Goal: Communication & Community: Answer question/provide support

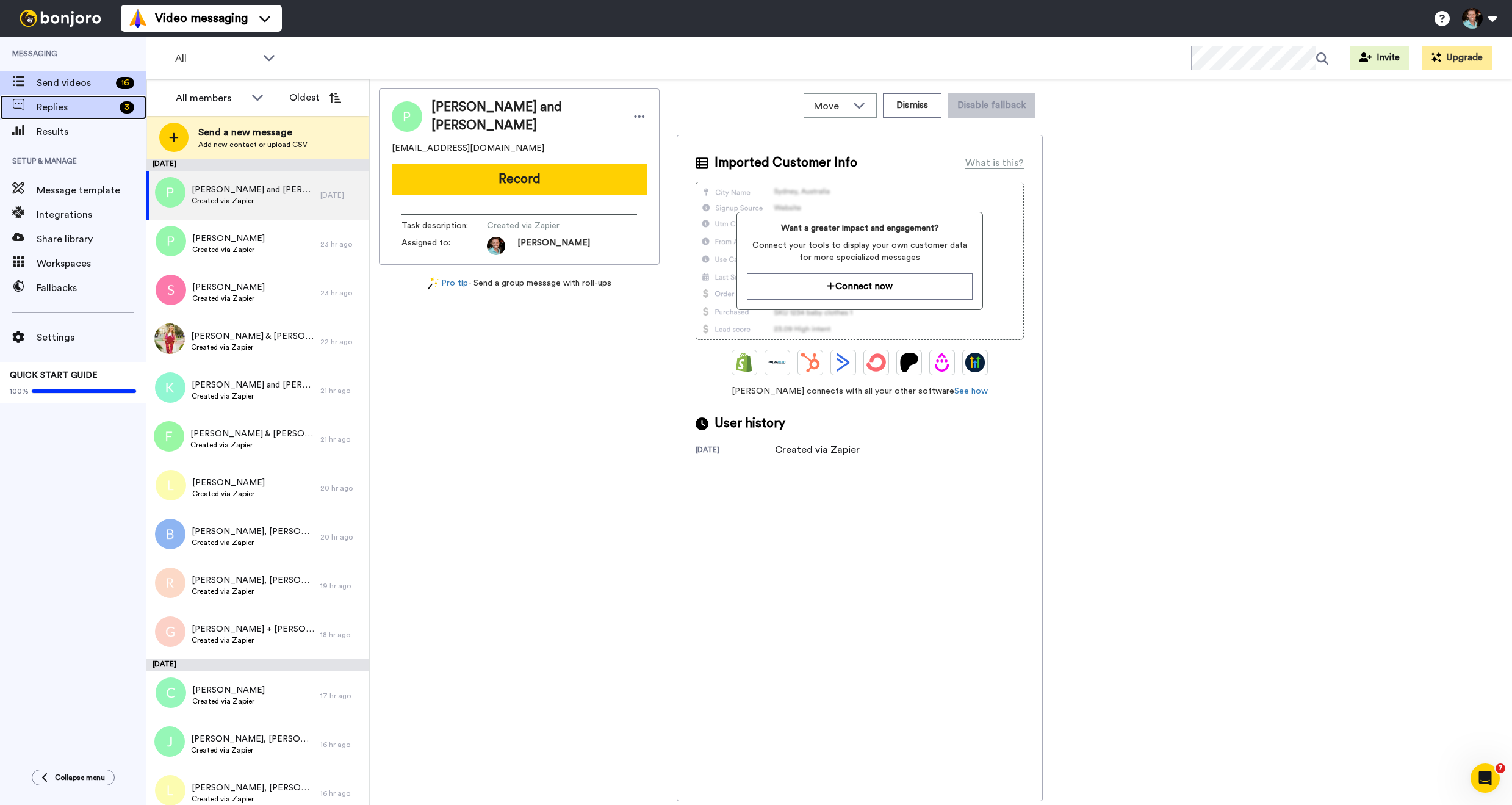
click at [61, 110] on span "Replies" at bounding box center [76, 107] width 78 height 15
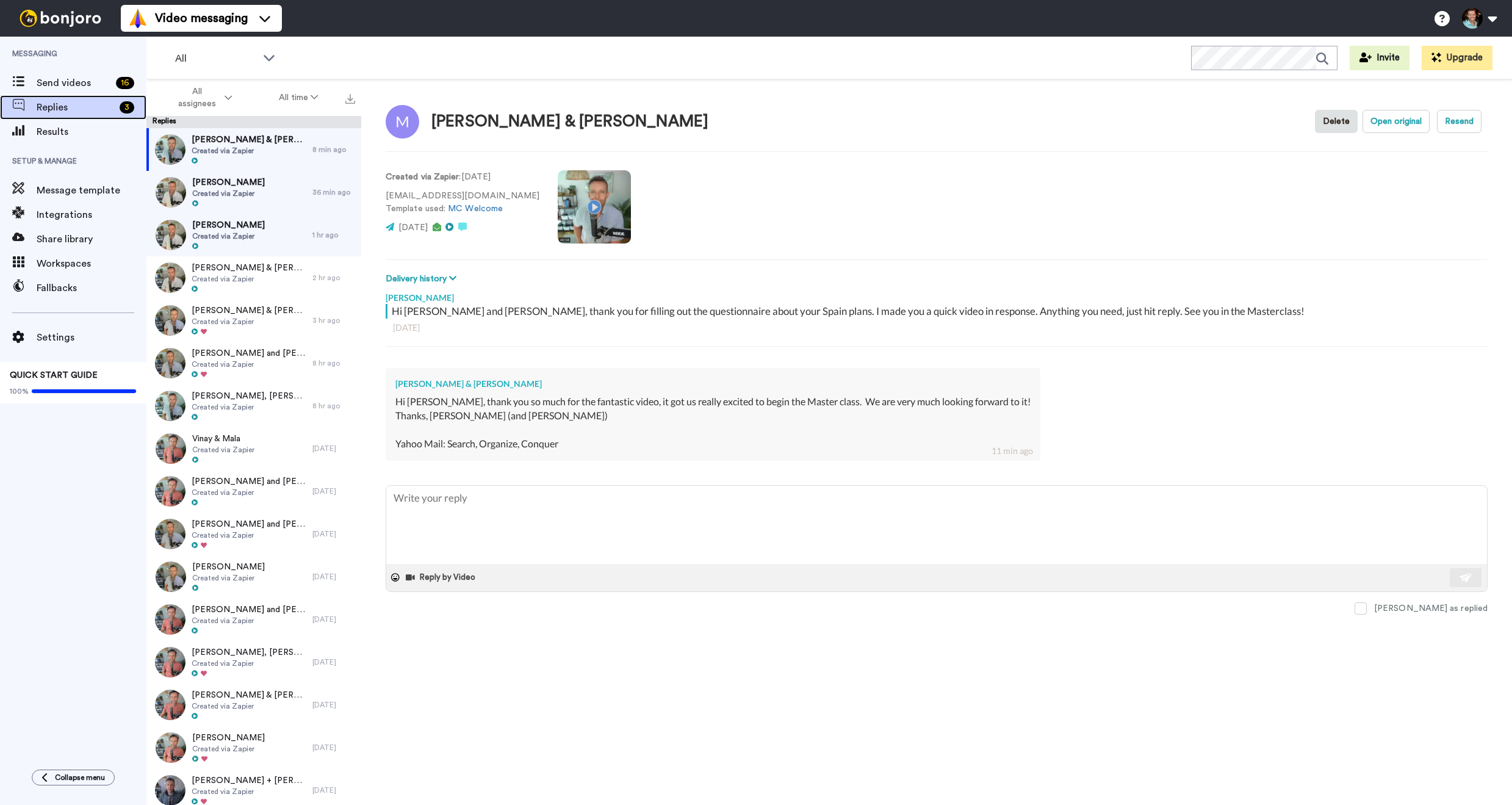
click at [92, 97] on div "Replies 3" at bounding box center [73, 107] width 147 height 24
type textarea "x"
click at [644, 528] on textarea at bounding box center [937, 524] width 1101 height 78
type textarea "x"
type textarea "F"
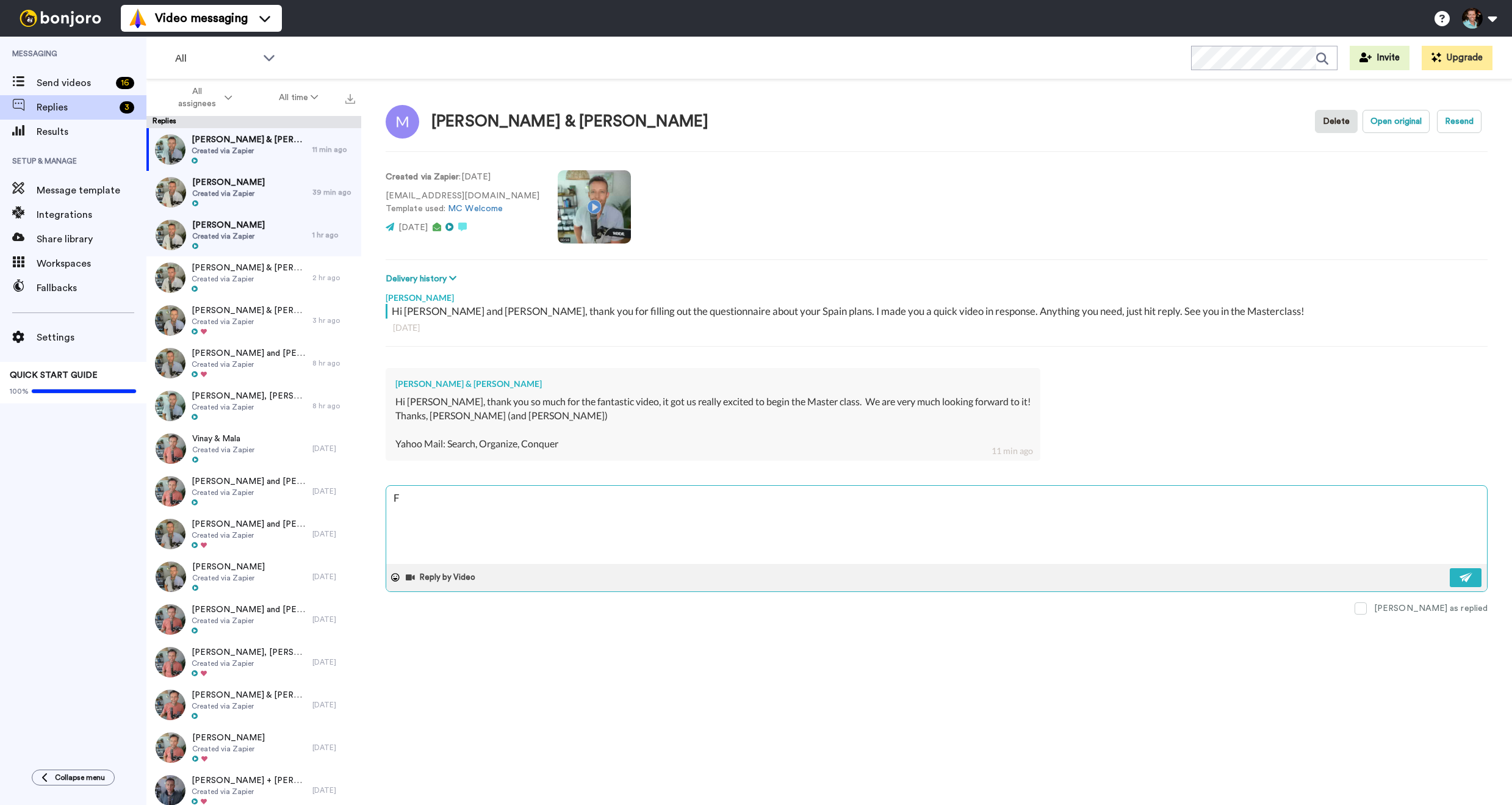
type textarea "x"
type textarea "Fa"
type textarea "x"
type textarea "Fan"
type textarea "x"
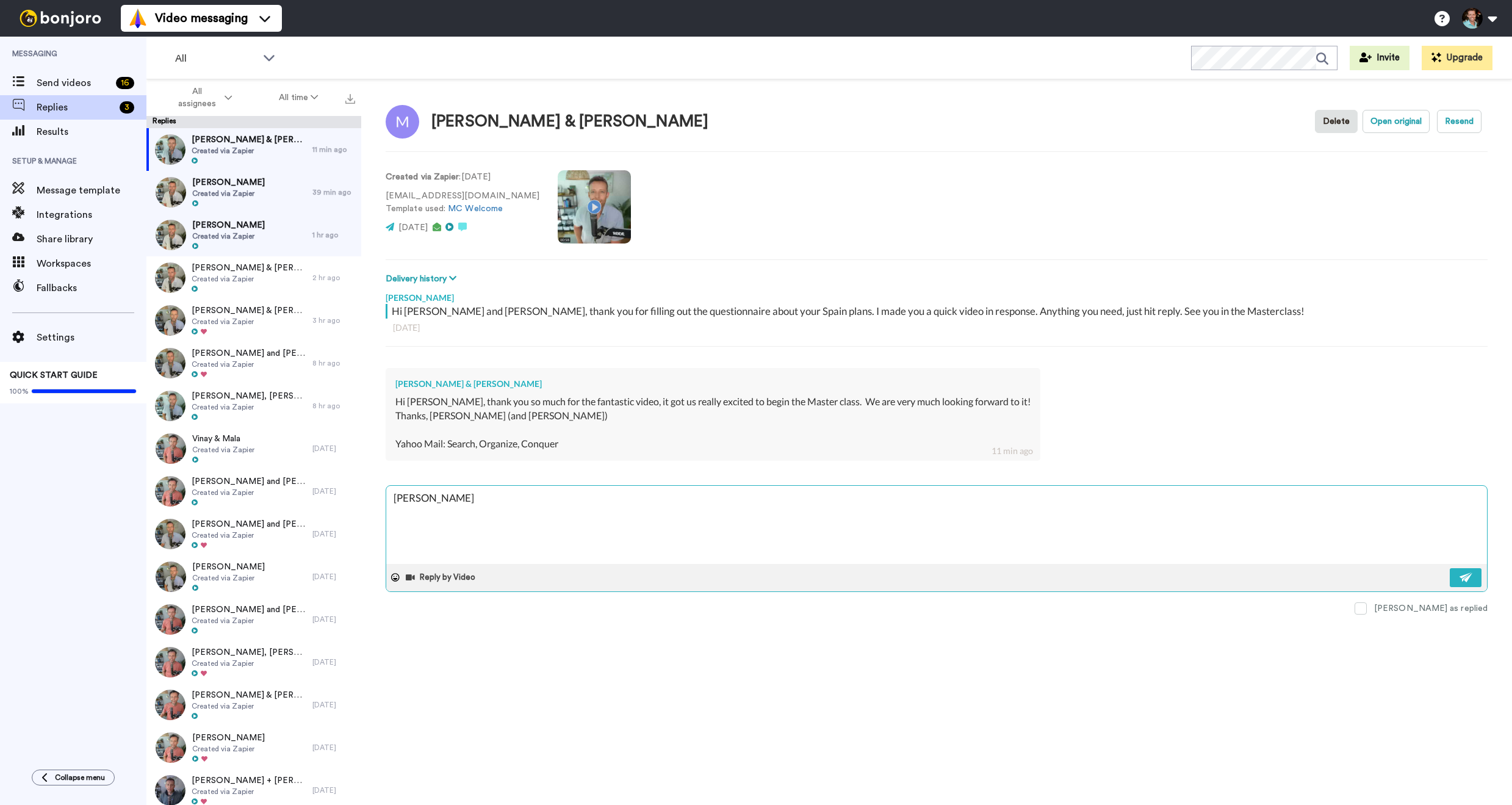
type textarea "Fanta"
type textarea "x"
type textarea "Fantast"
type textarea "x"
type textarea "Fantasti"
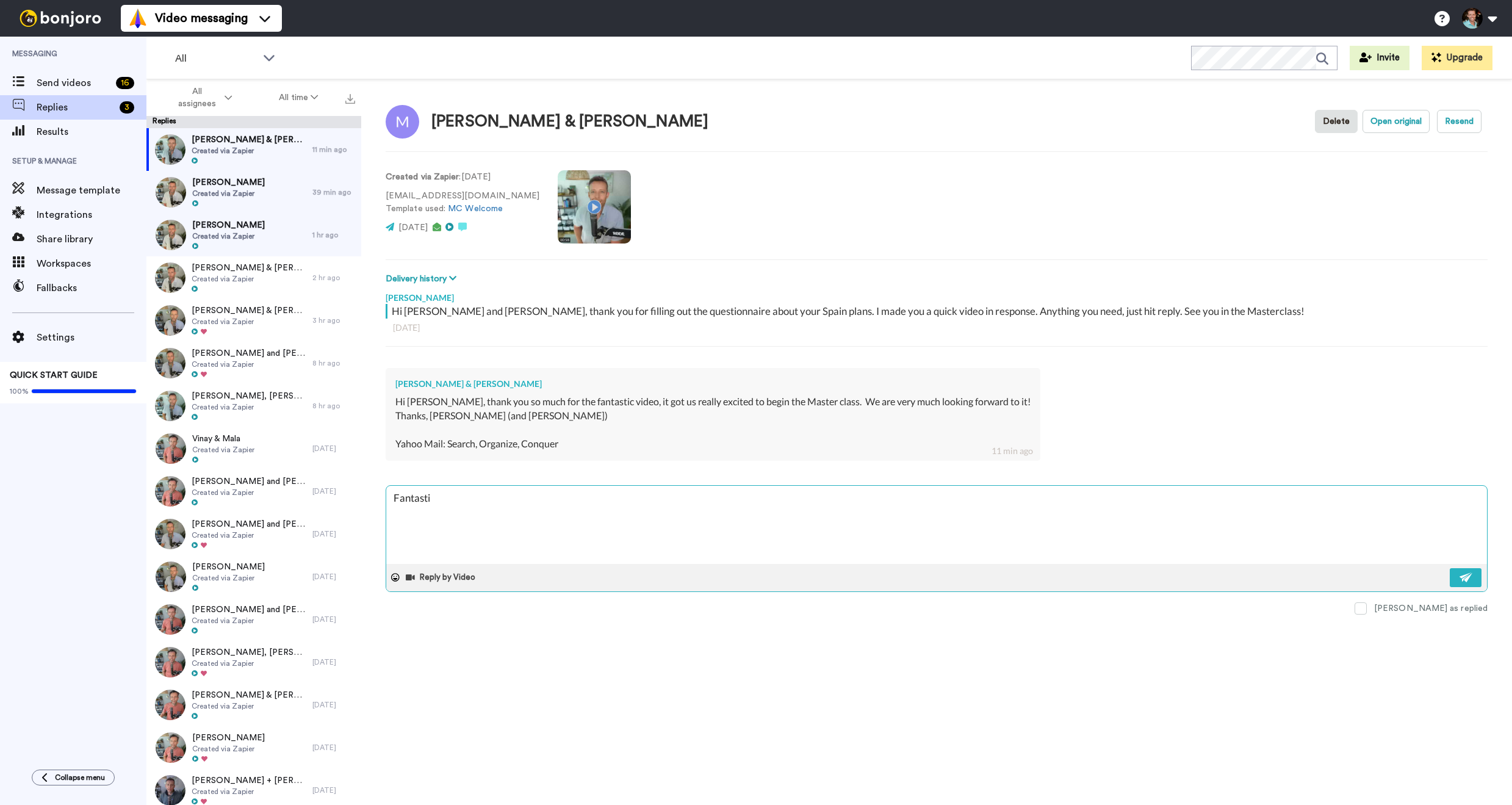
type textarea "x"
type textarea "Fantastic"
type textarea "x"
type textarea "Fantastic"
type textarea "x"
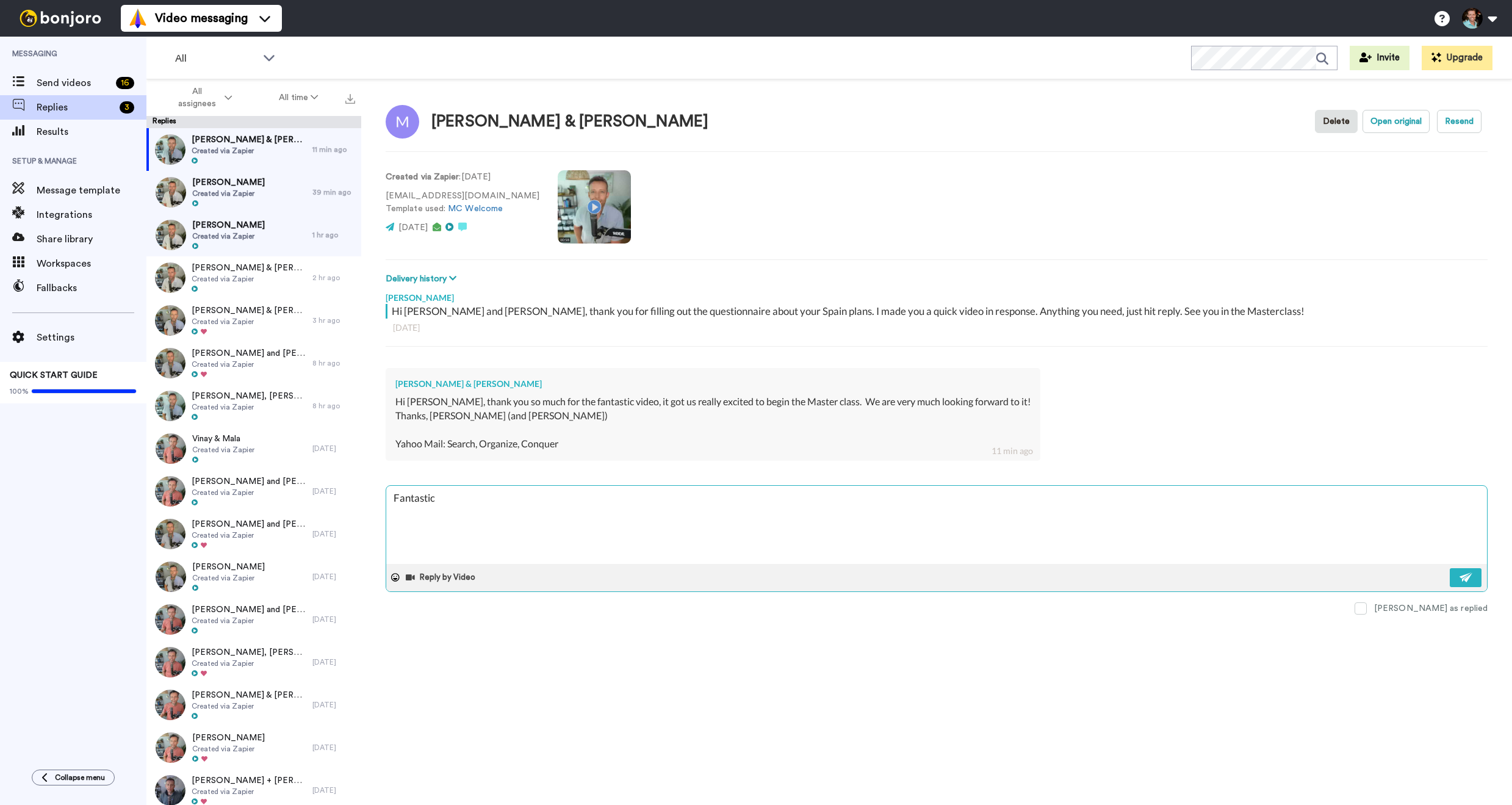
type textarea "Fantastic g"
type textarea "x"
type textarea "Fantastic guy"
type textarea "x"
type textarea "Fantastic guys"
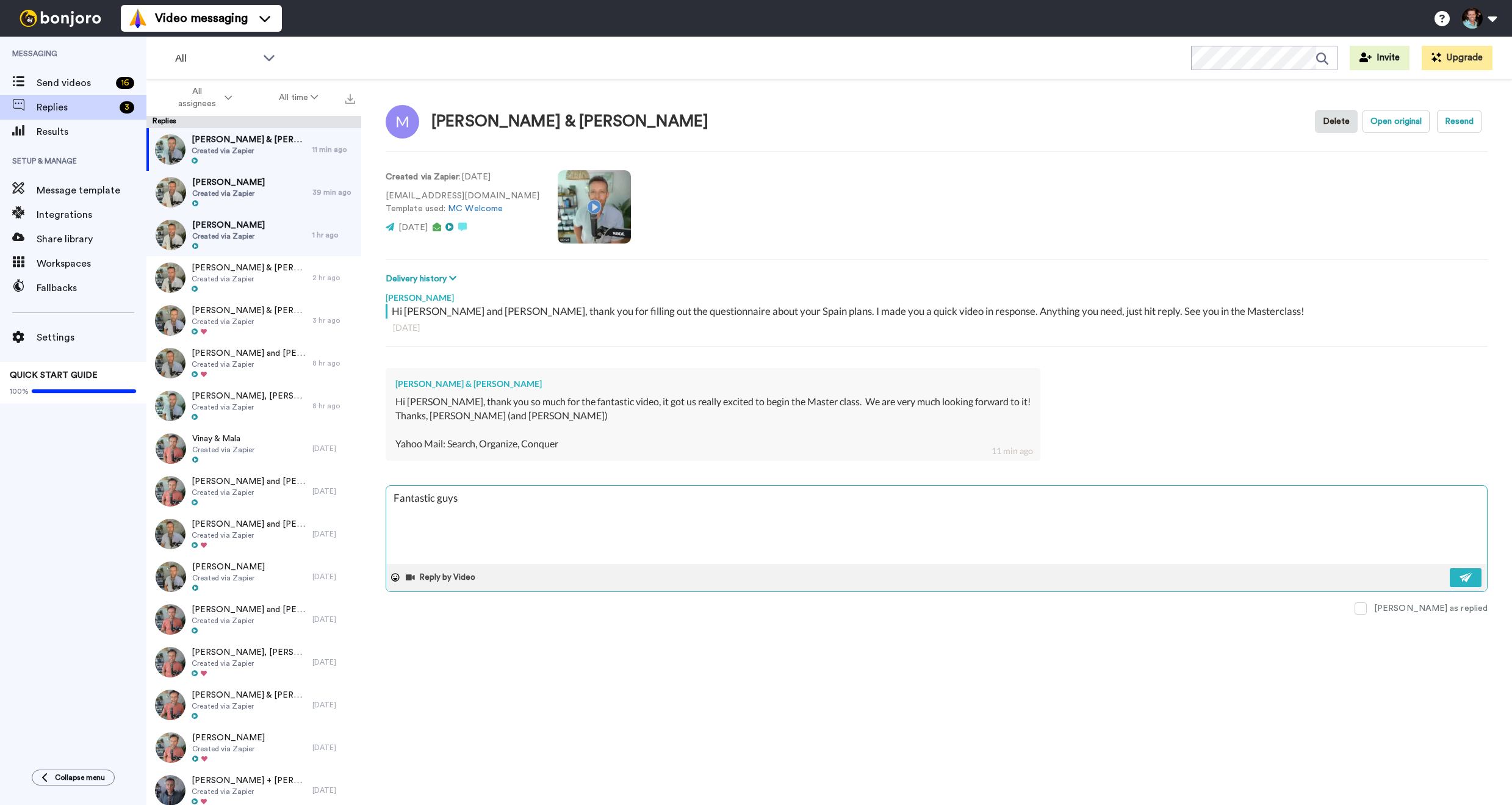
type textarea "x"
type textarea "Fantastic guys!"
type textarea "x"
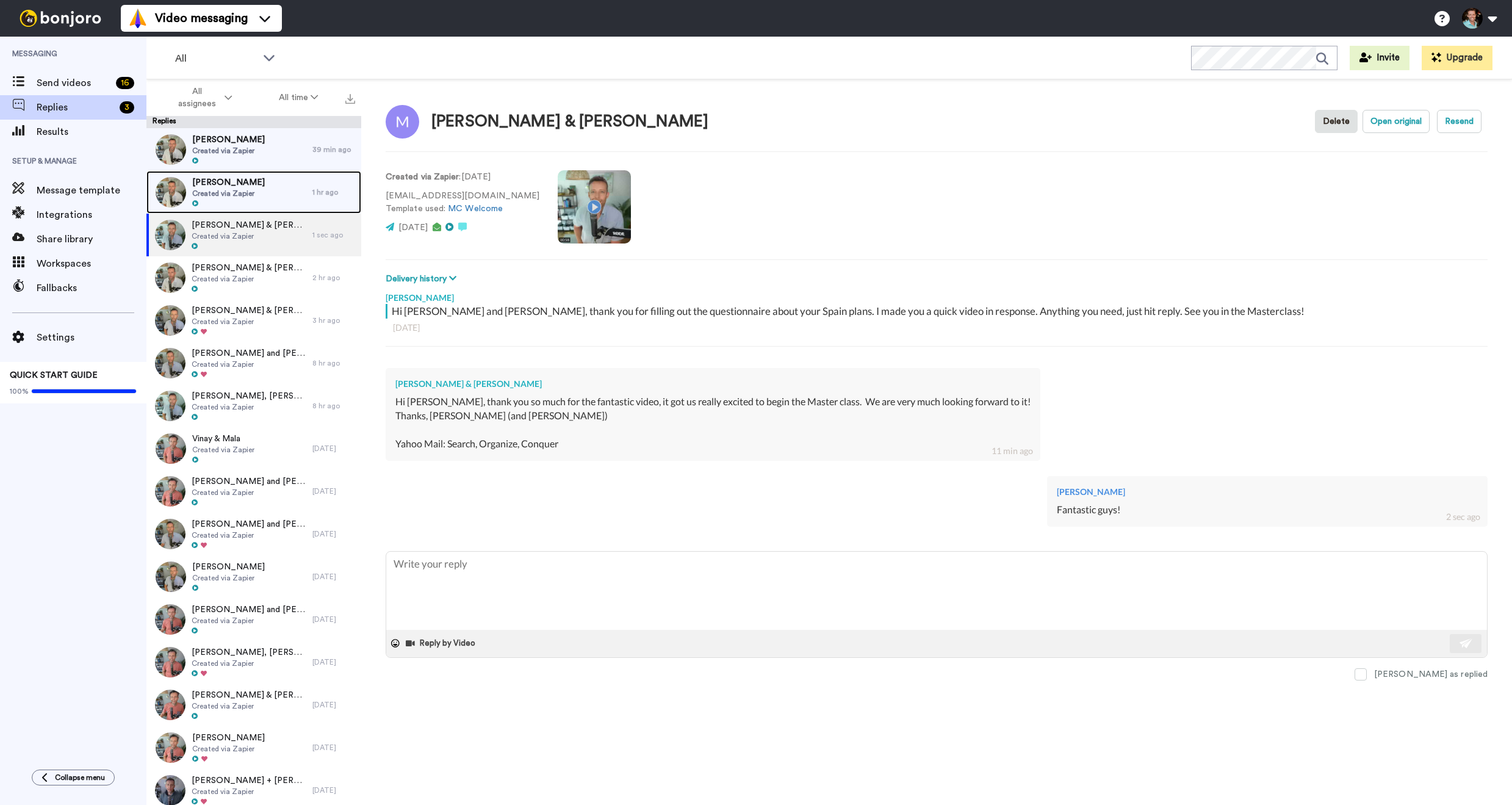
click at [254, 194] on div "Thomas Carney Created via Zapier" at bounding box center [229, 191] width 166 height 42
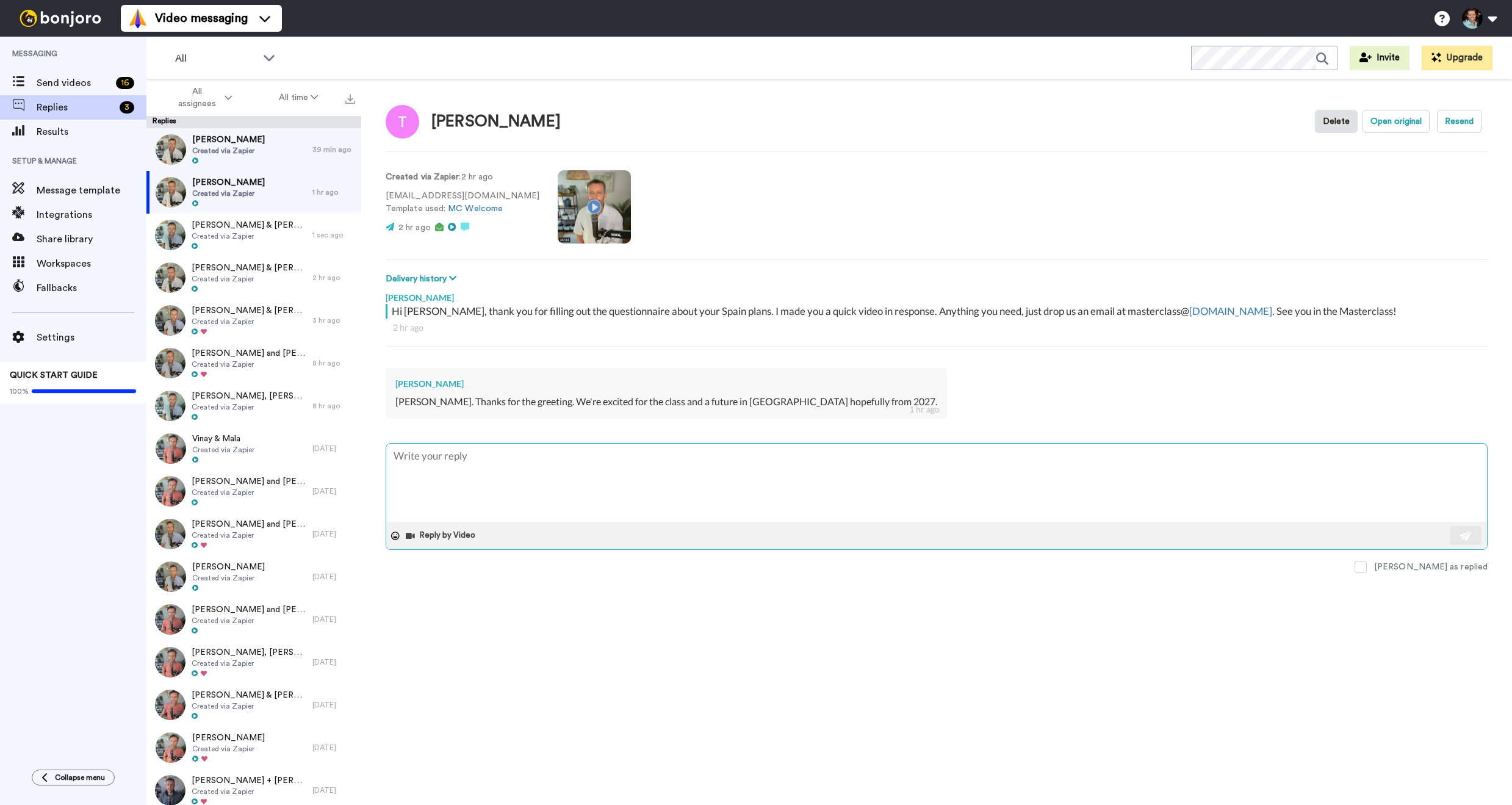
click at [549, 472] on textarea at bounding box center [937, 483] width 1101 height 78
type textarea "x"
type textarea "A"
type textarea "x"
type textarea "Aw"
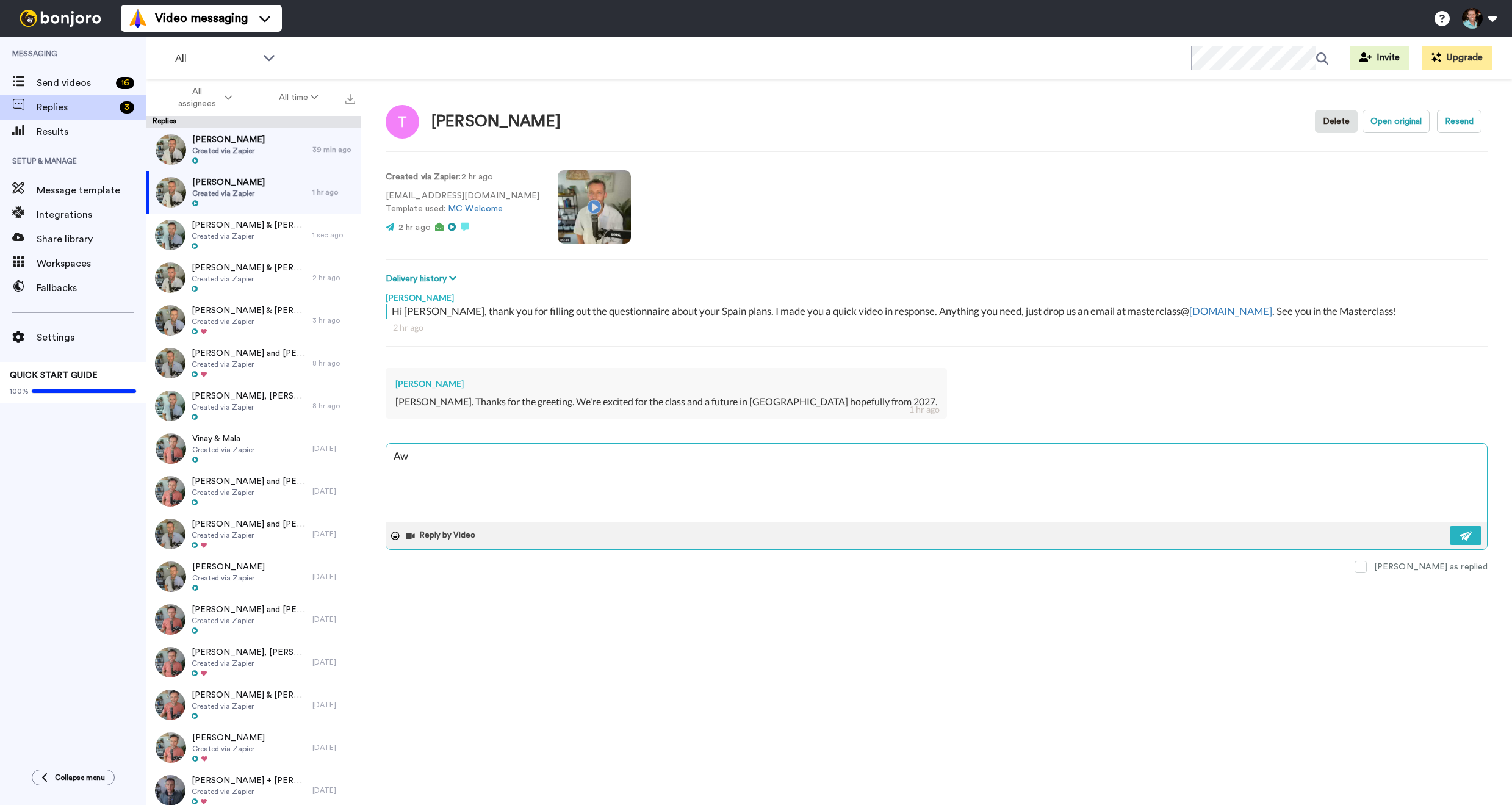
type textarea "x"
type textarea "Awe"
type textarea "x"
type textarea "Aweso"
type textarea "x"
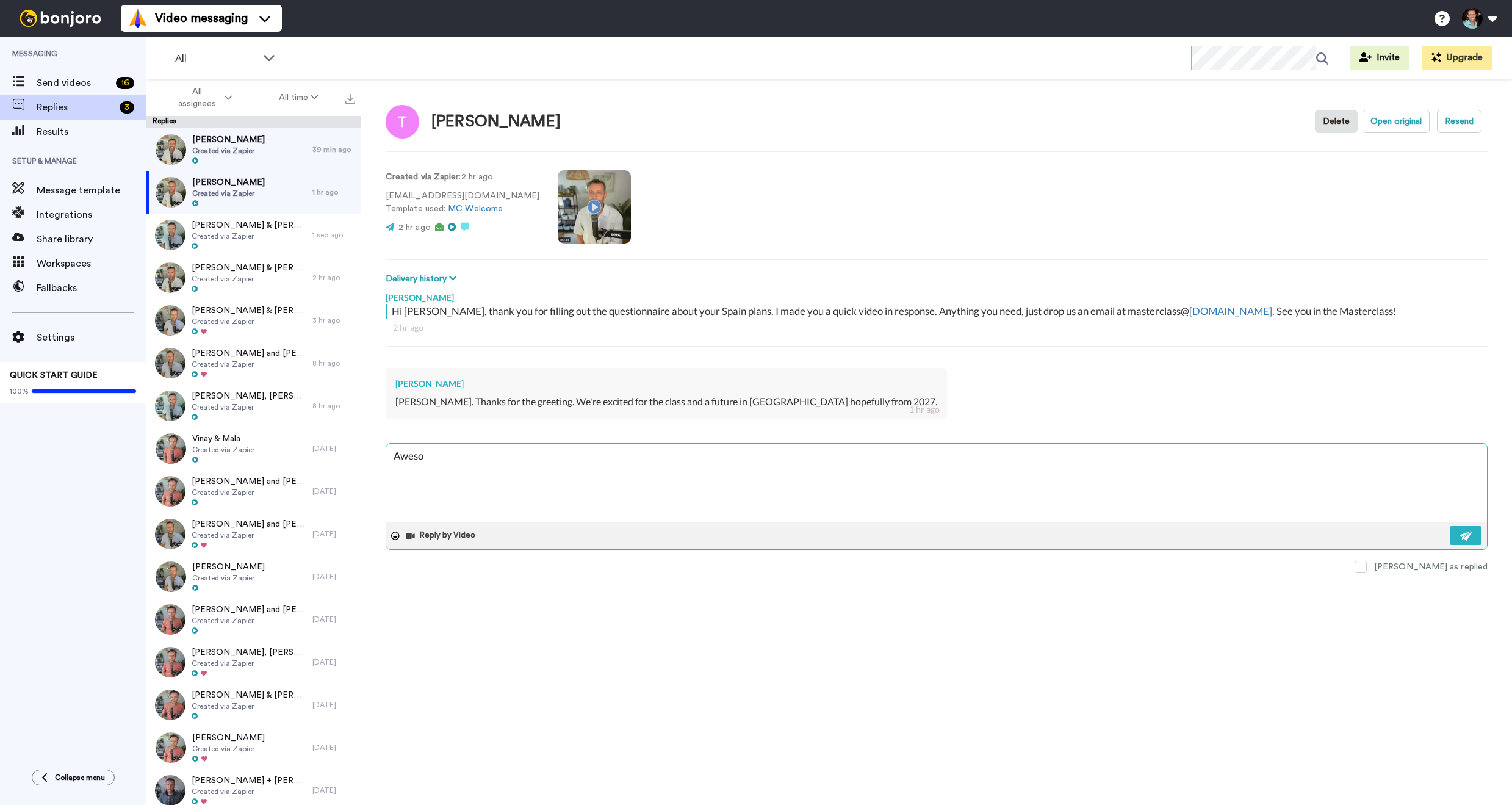
type textarea "Awesom"
type textarea "x"
type textarea "Awesome"
type textarea "x"
type textarea "Awesome"
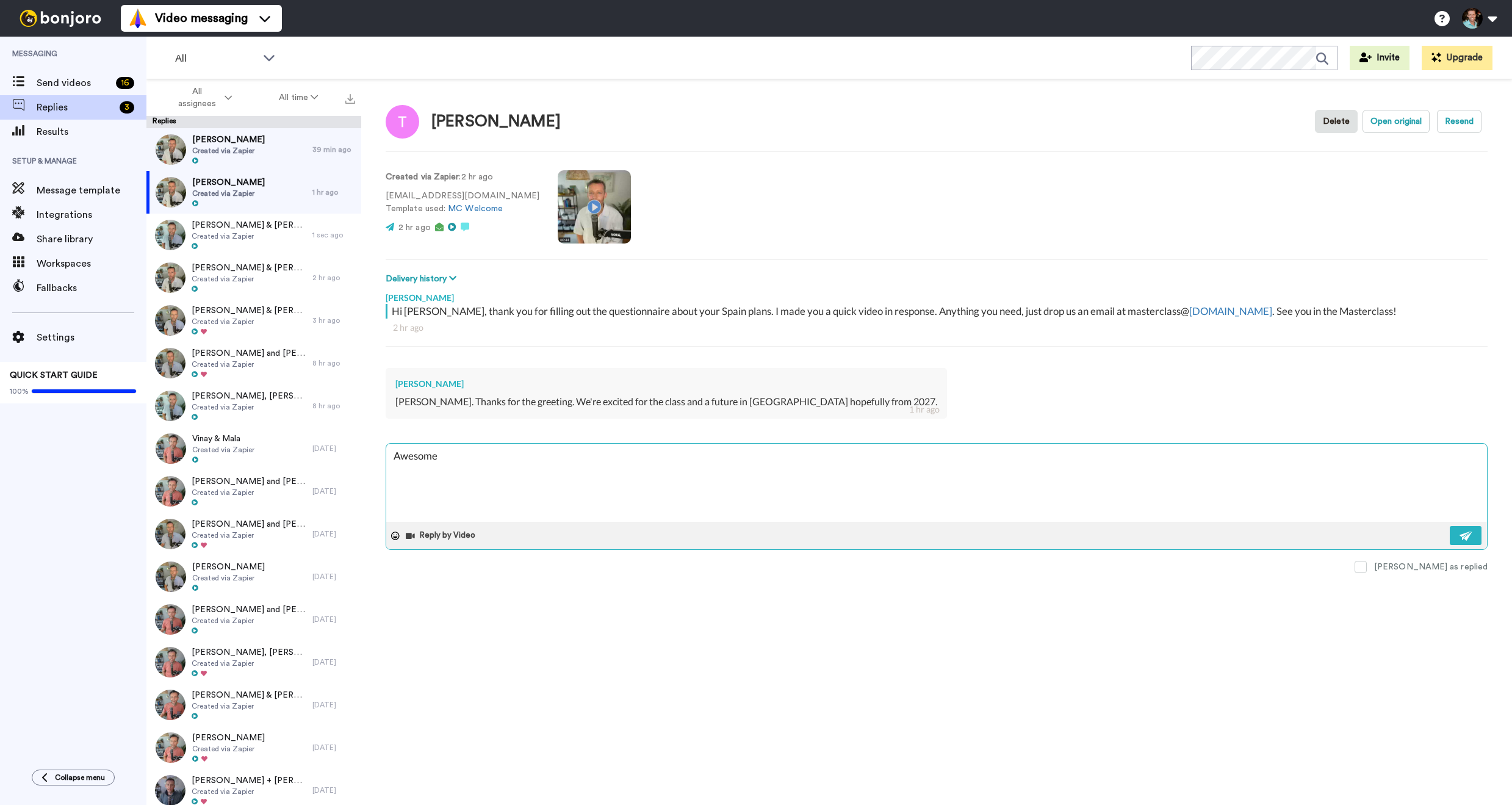
type textarea "x"
type textarea "Awesome"
type textarea "x"
type textarea "Awesome!"
type textarea "x"
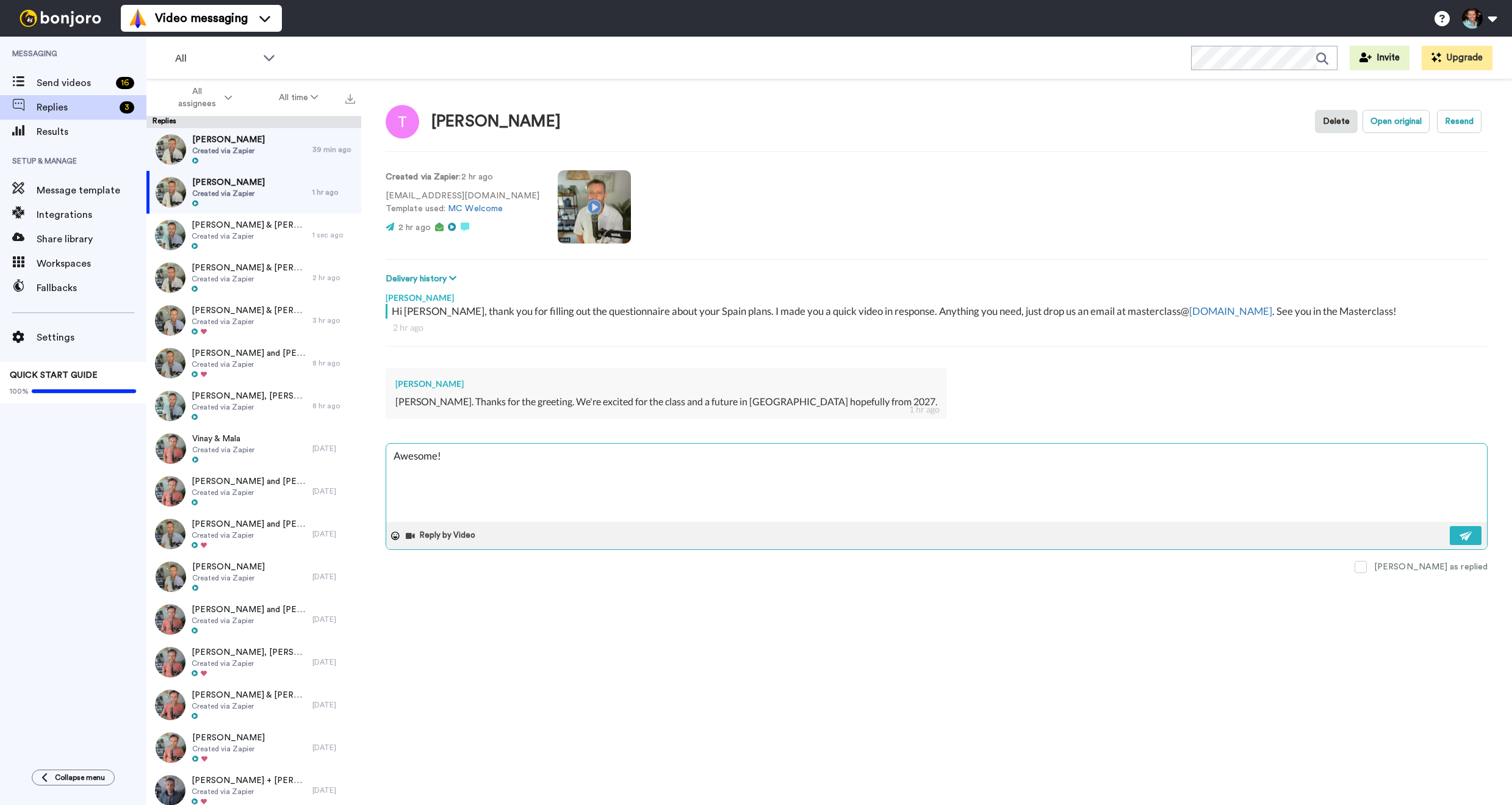
type textarea "Awesome!"
type textarea "x"
type textarea "Awesome! C"
type textarea "x"
type textarea "Awesome!"
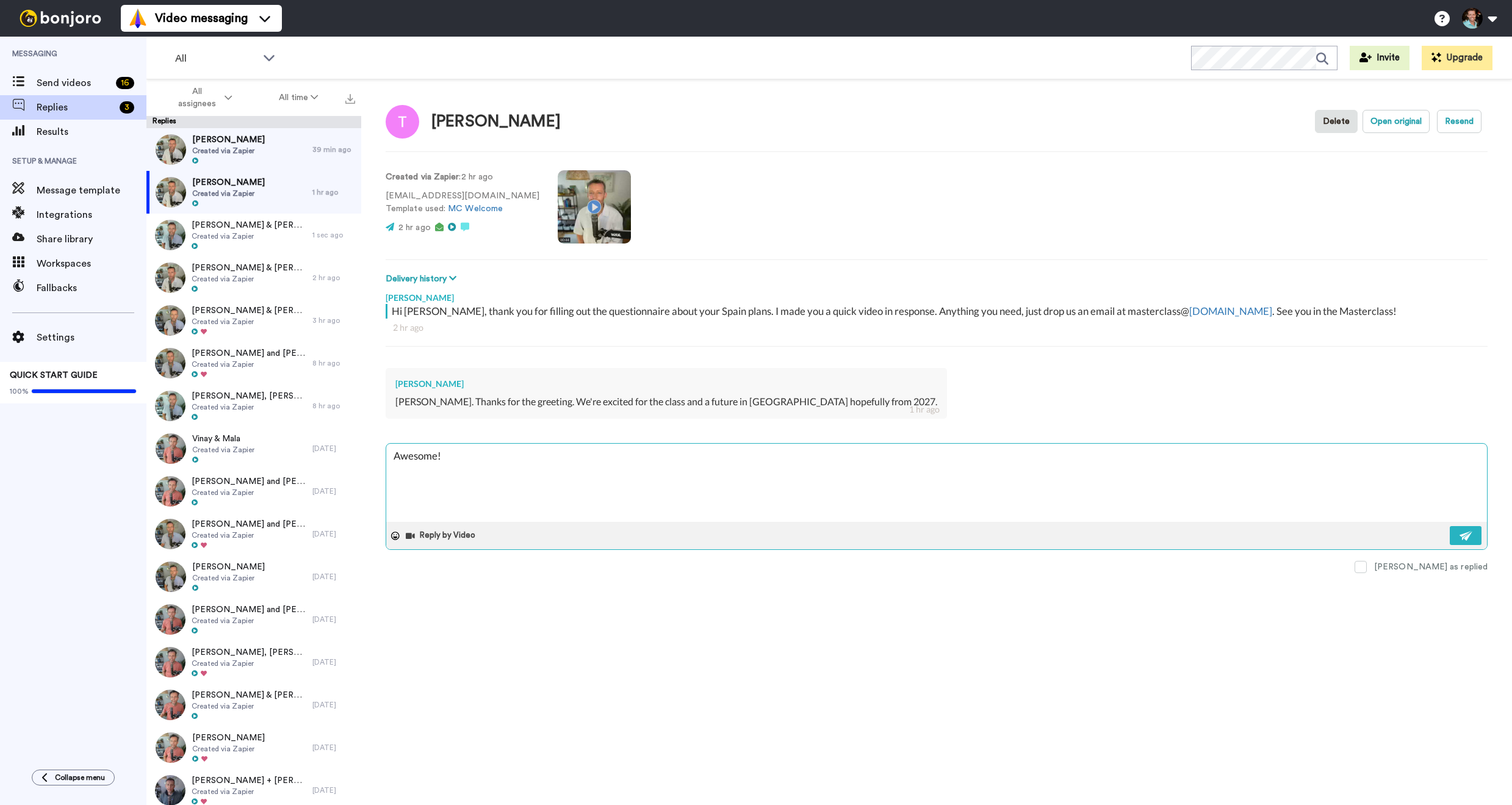
type textarea "x"
type textarea "Awesome! I"
type textarea "x"
type textarea "Awesome! I'"
type textarea "x"
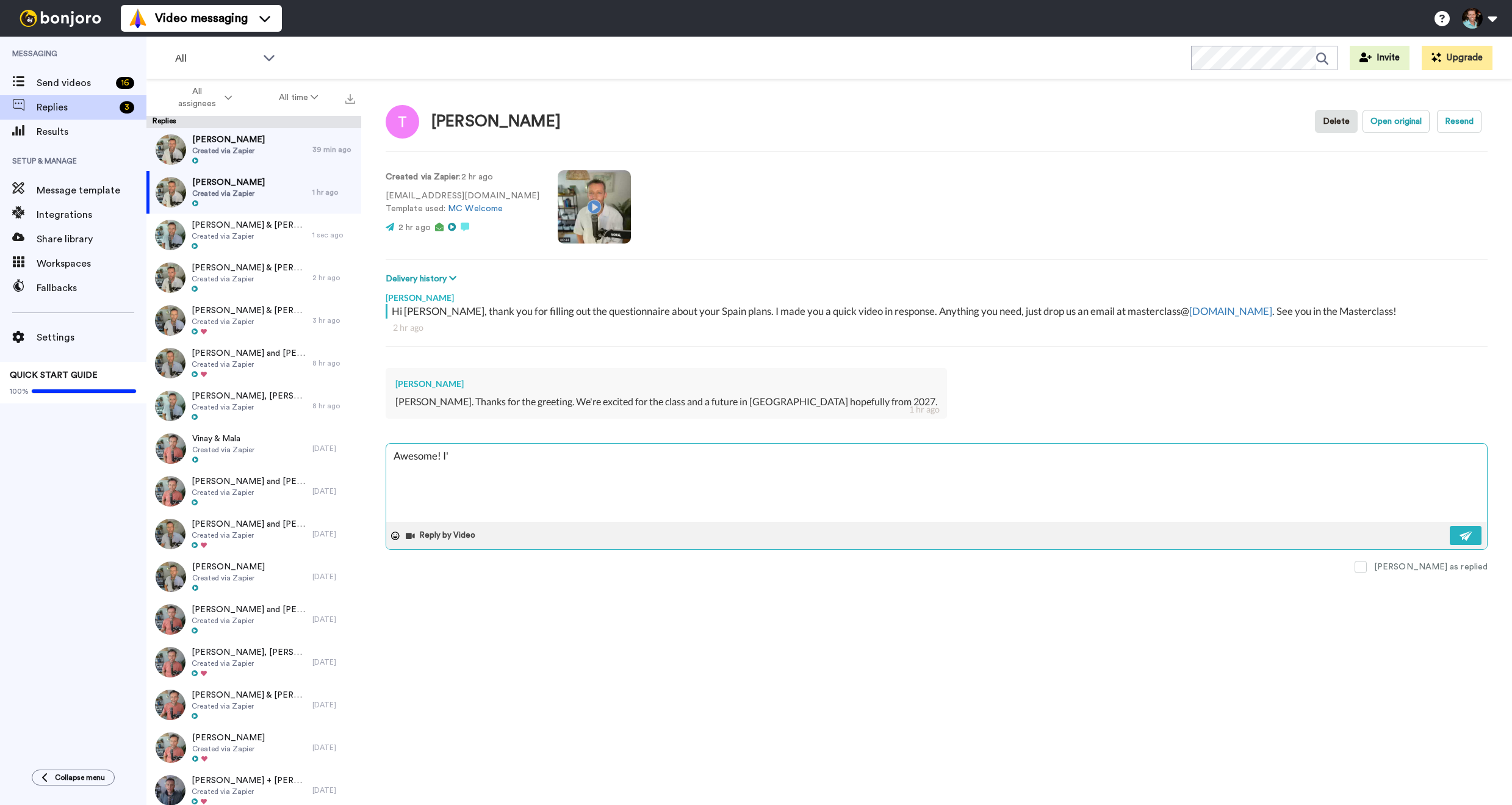
type textarea "Awesome! I'm"
type textarea "x"
type textarea "Awesome! I'm"
type textarea "x"
type textarea "Awesome! I'm e"
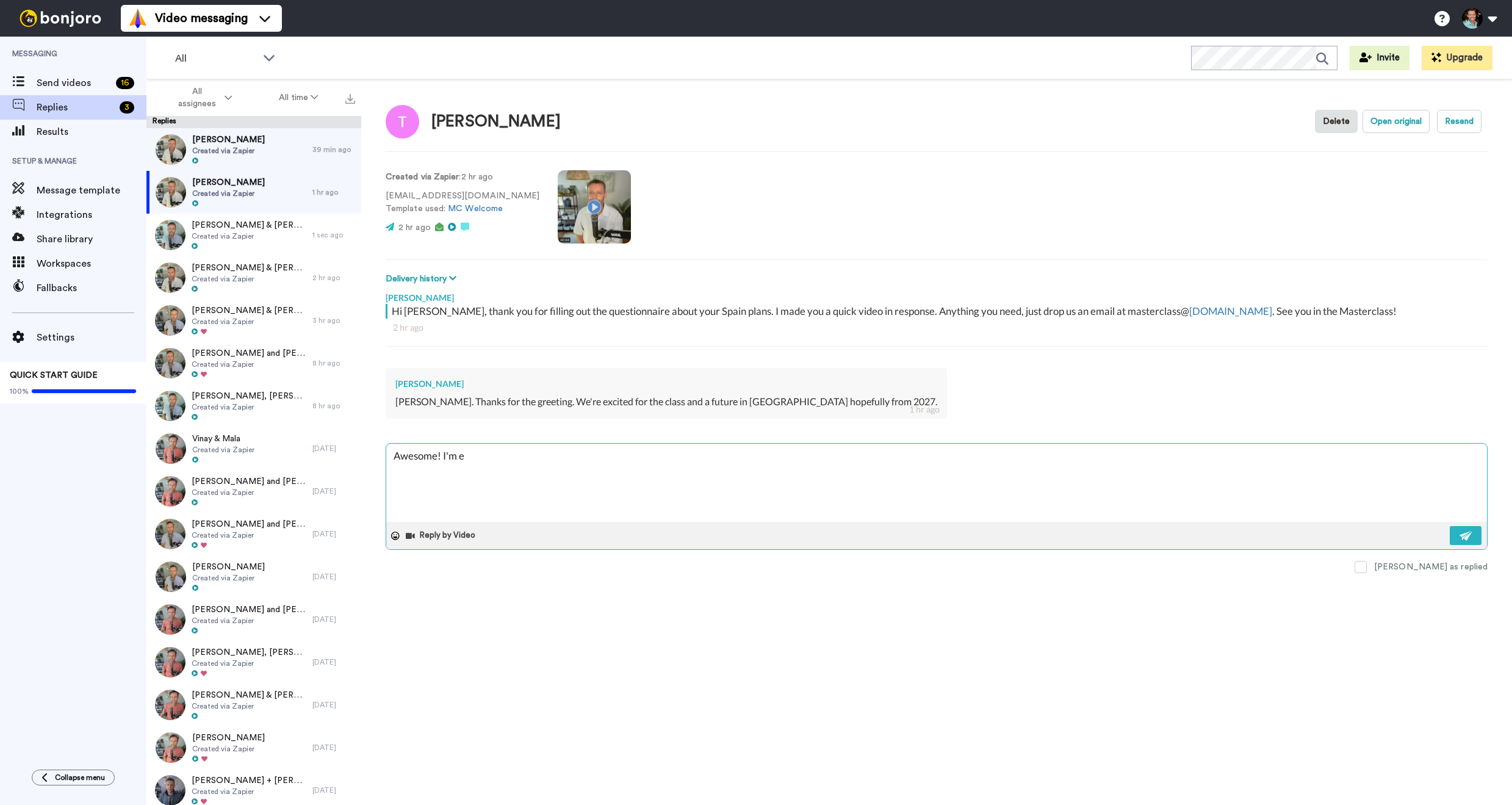
type textarea "x"
type textarea "Awesome! I'm ex"
type textarea "x"
type textarea "Awesome! I'm exc"
type textarea "x"
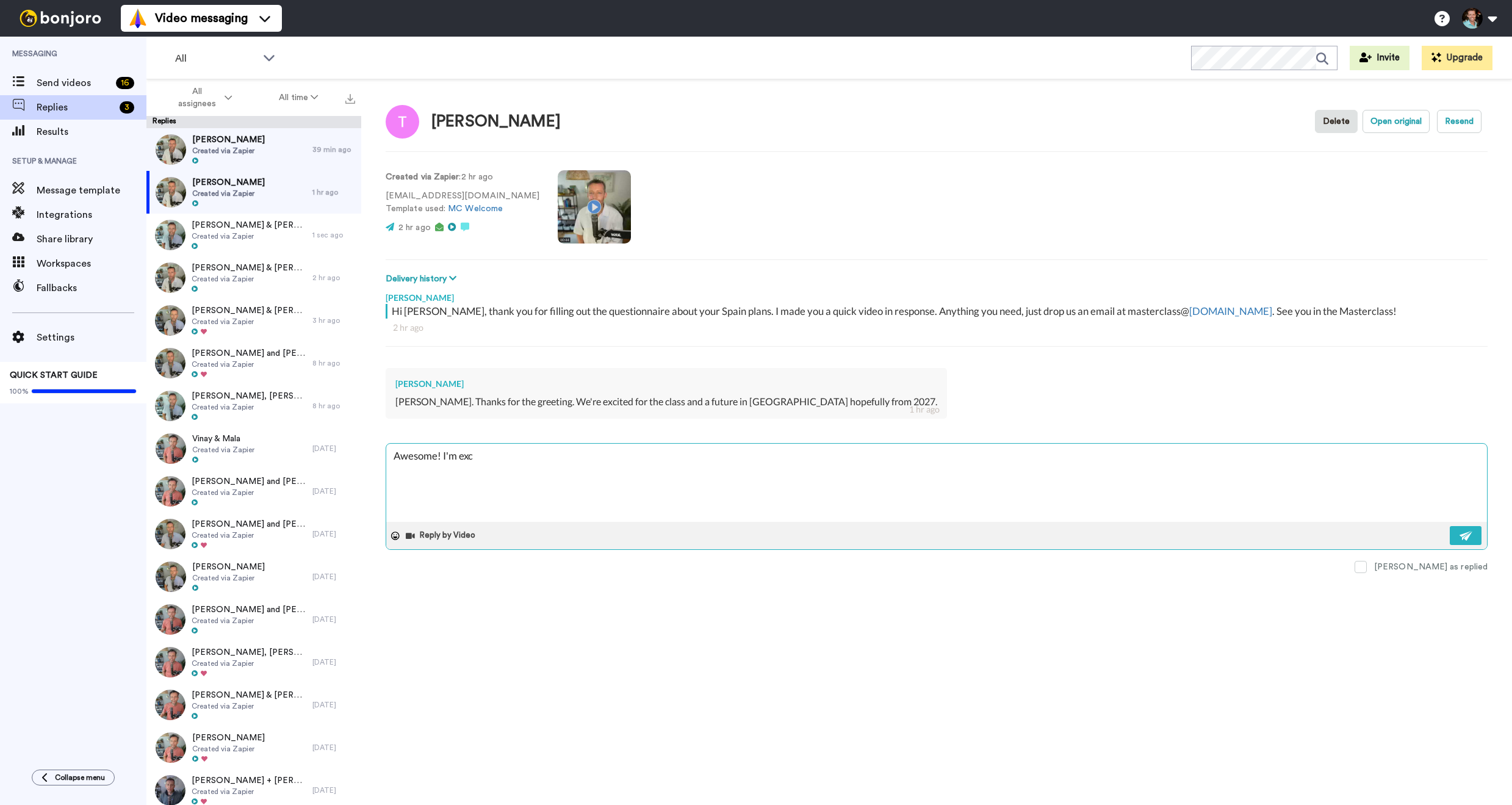
type textarea "Awesome! I'm exci"
type textarea "x"
type textarea "Awesome! I'm excit"
type textarea "x"
type textarea "Awesome! I'm excite"
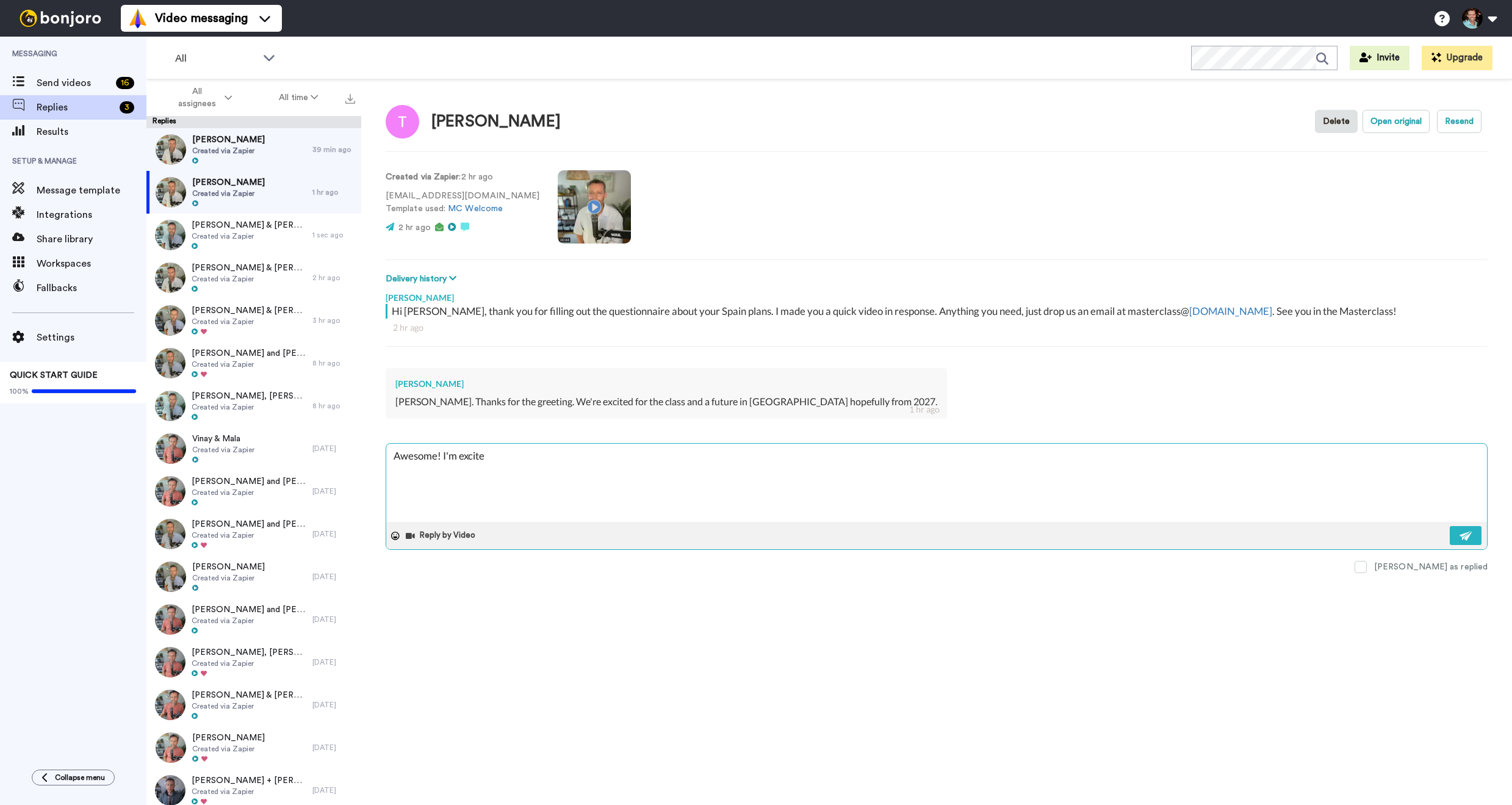
type textarea "x"
type textarea "Awesome! I'm excited"
type textarea "x"
type textarea "Awesome! I'm excited t"
type textarea "x"
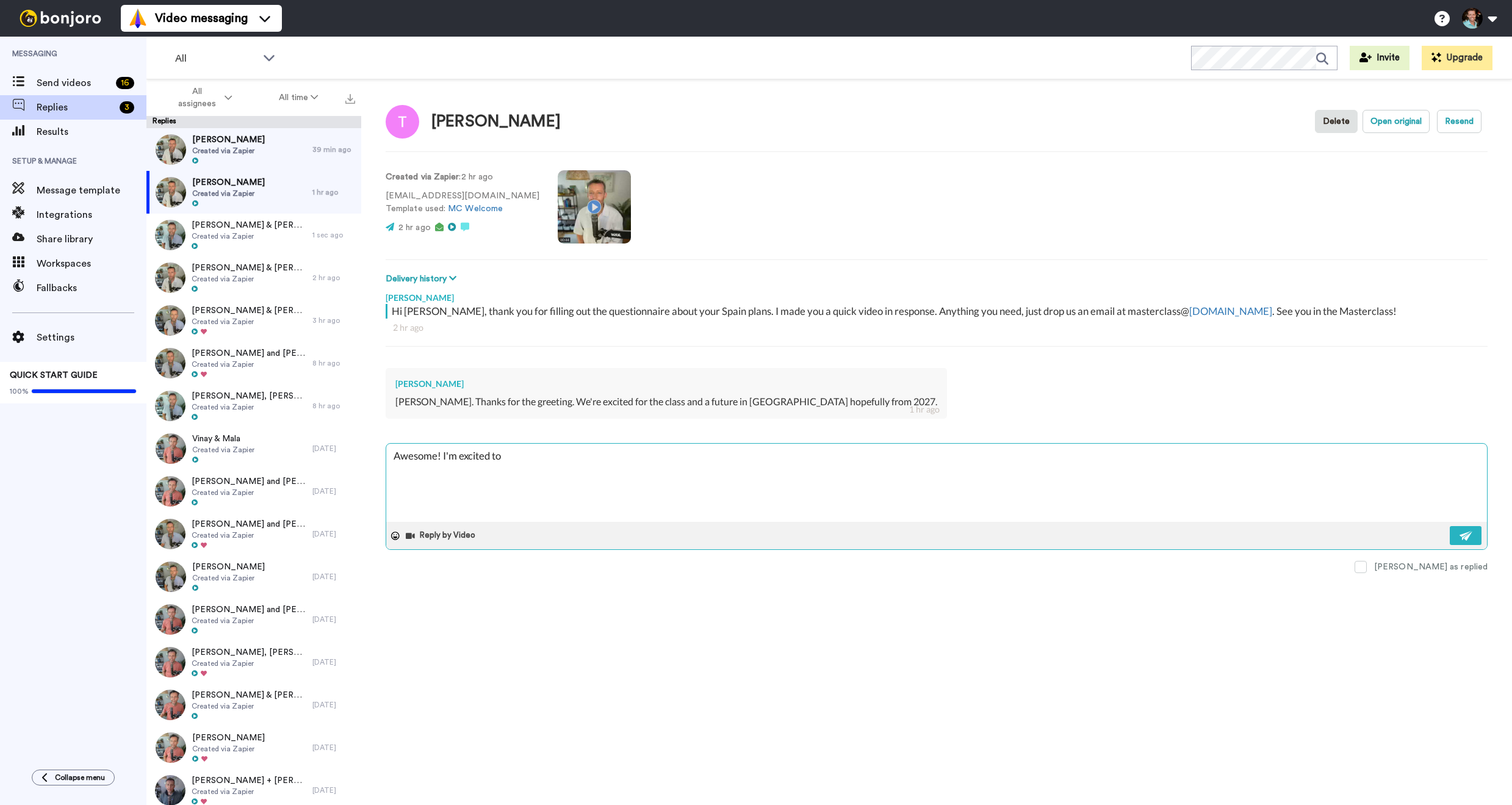
type textarea "Awesome! I'm excited to"
type textarea "x"
type textarea "Awesome! I'm excited to g"
type textarea "x"
type textarea "Awesome! I'm excited to ge"
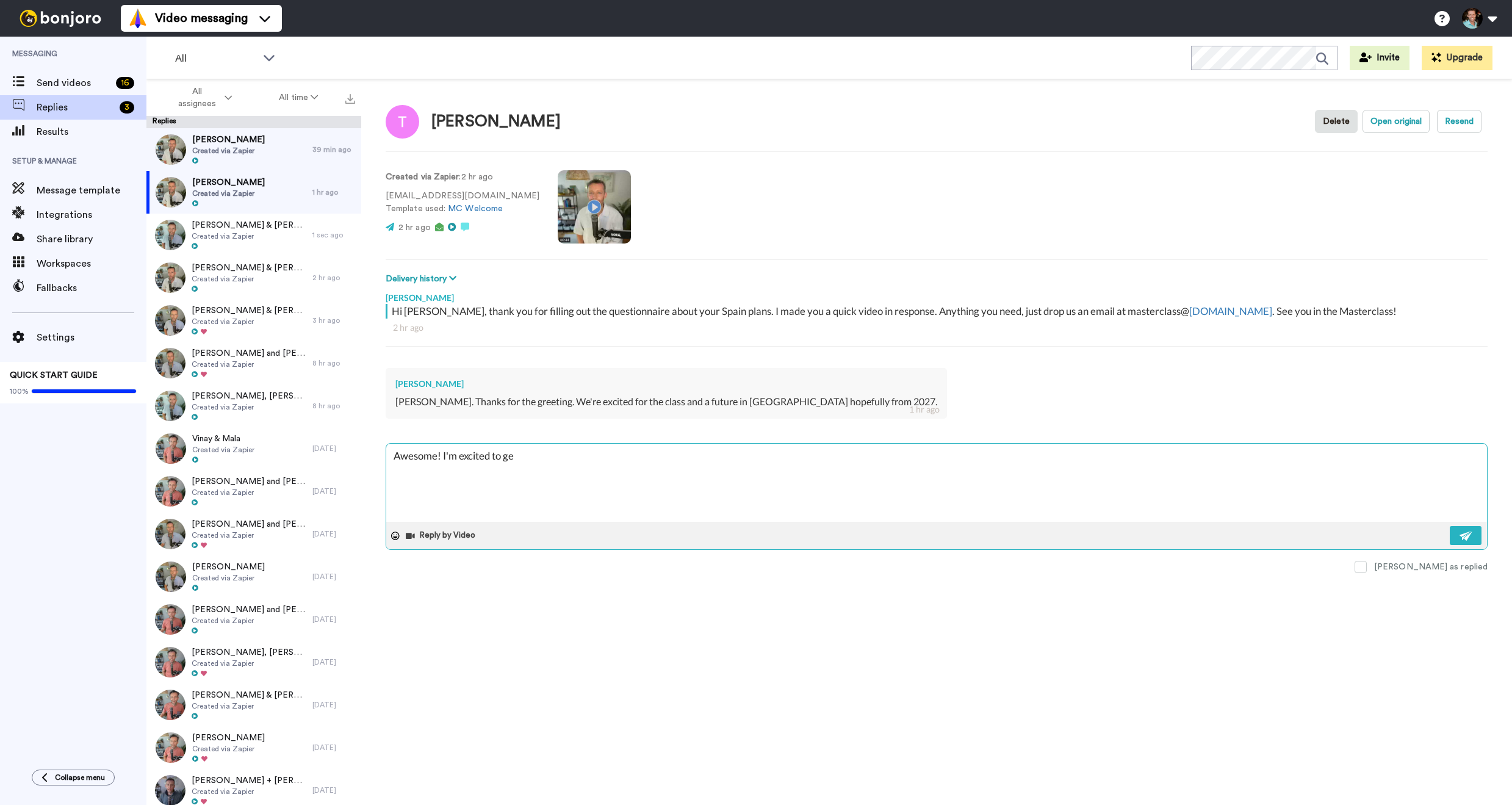
type textarea "x"
type textarea "Awesome! I'm excited to get"
type textarea "x"
type textarea "Awesome! I'm excited to get"
type textarea "x"
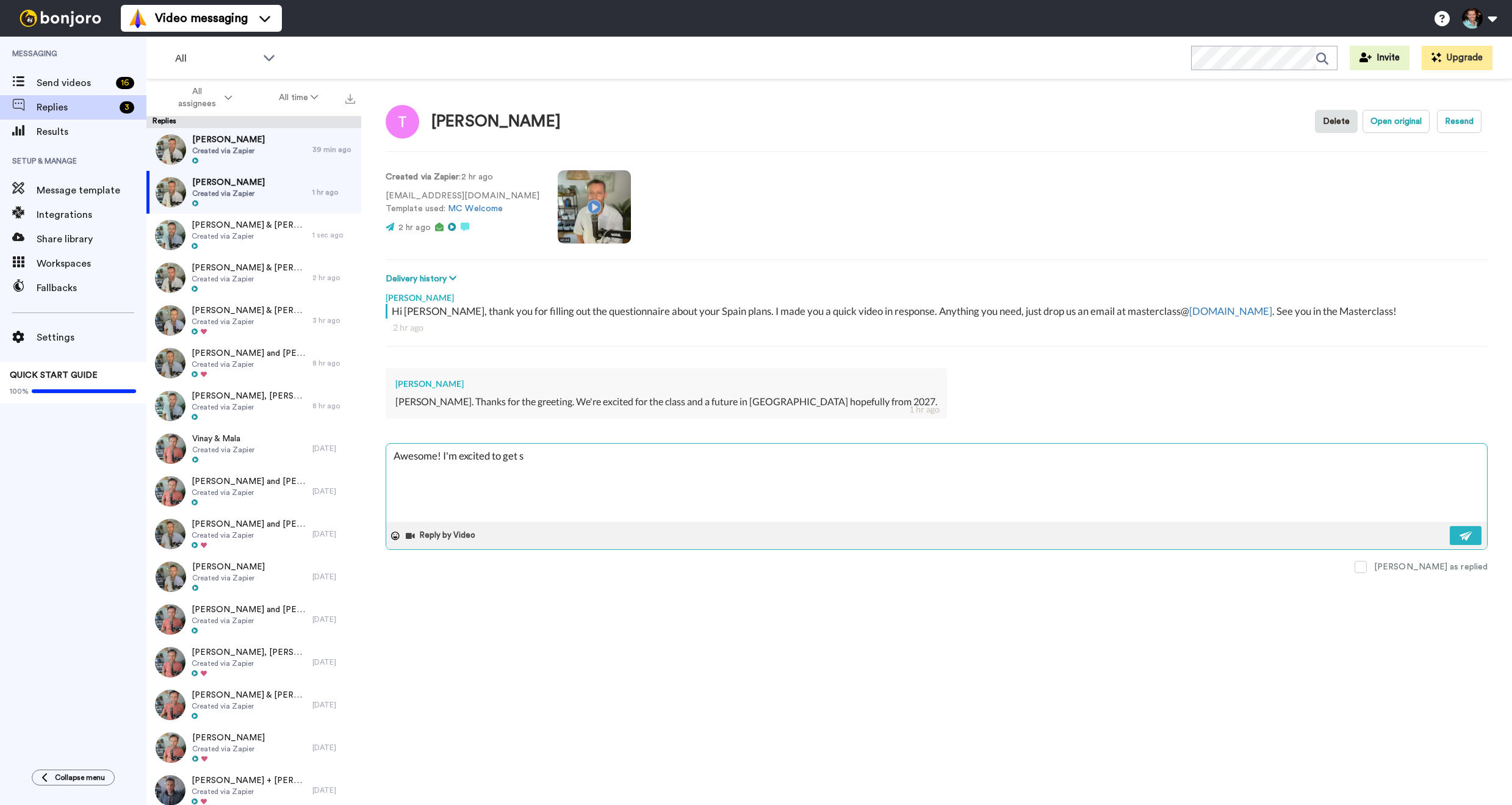
type textarea "Awesome! I'm excited to get st"
type textarea "x"
type textarea "Awesome! I'm excited to get sta"
type textarea "x"
type textarea "Awesome! I'm excited to get star"
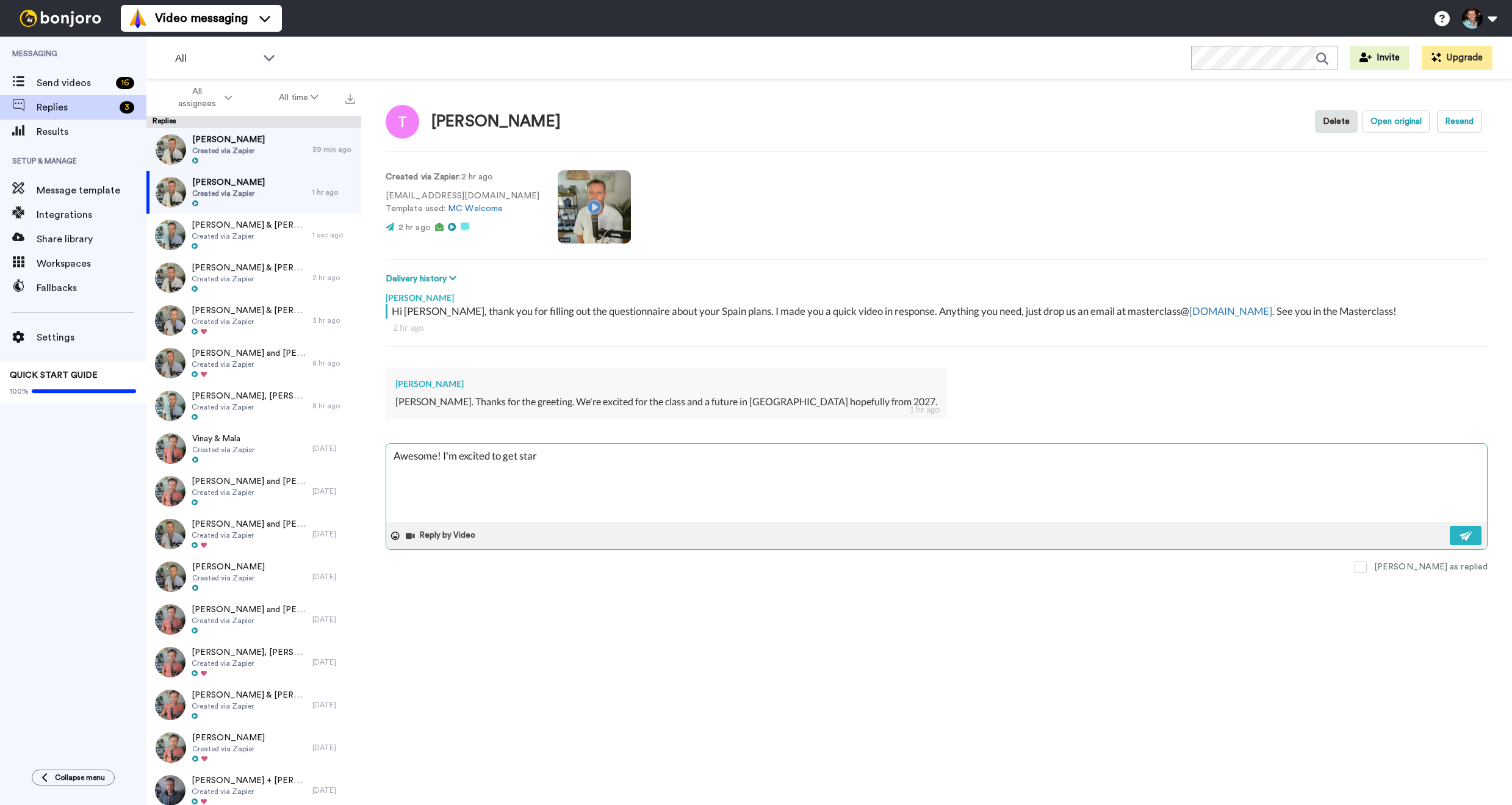
type textarea "x"
type textarea "Awesome! I'm excited to get start"
type textarea "x"
type textarea "Awesome! I'm excited to get starte"
type textarea "x"
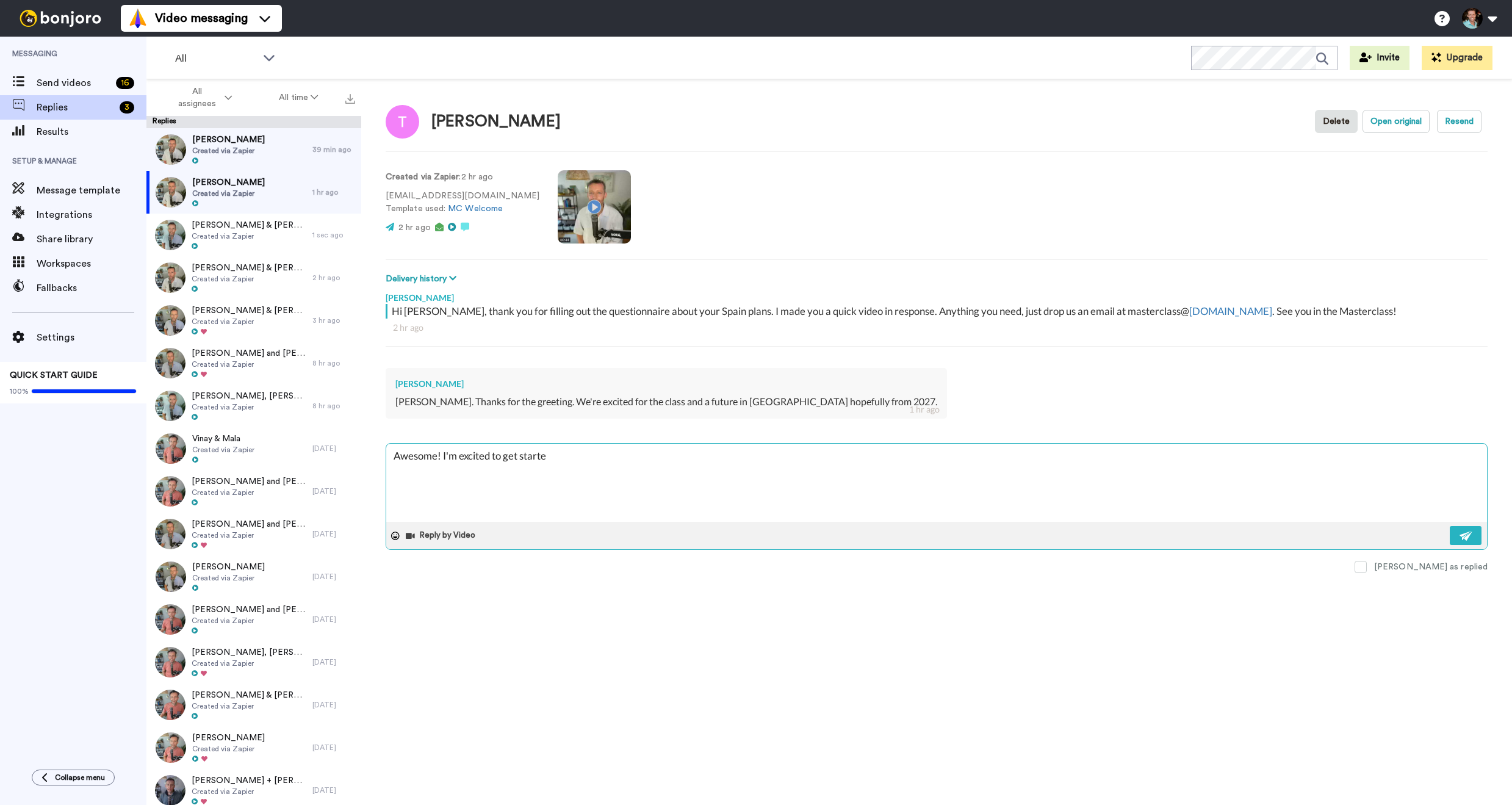
type textarea "Awesome! I'm excited to get started"
type textarea "x"
type textarea "Awesome! I'm excited to get started"
type textarea "x"
type textarea "Awesome! I'm excited to get started :"
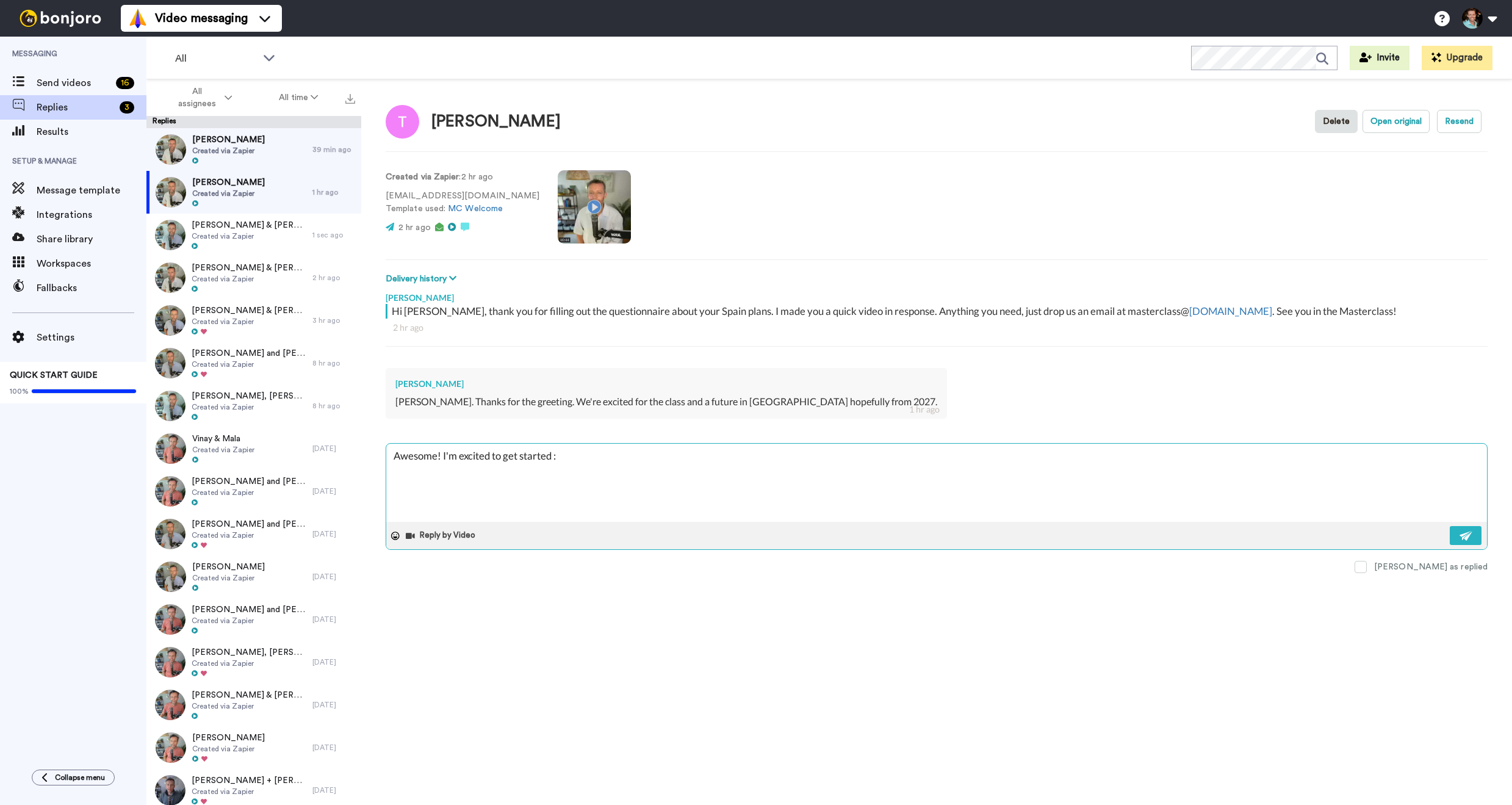
type textarea "x"
type textarea "Awesome! I'm excited to get started :)"
type textarea "x"
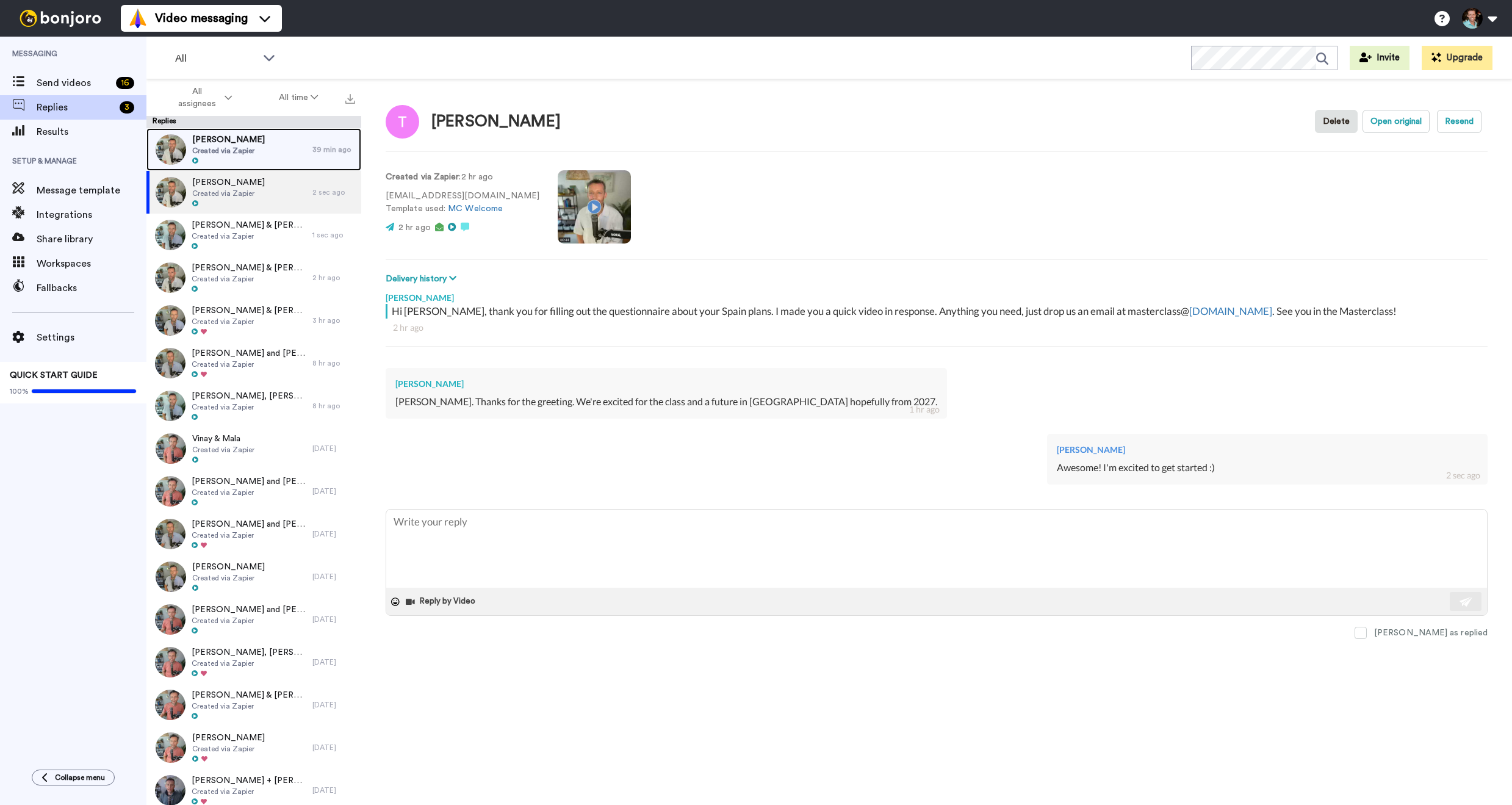
click at [234, 148] on span "Created via Zapier" at bounding box center [228, 151] width 72 height 10
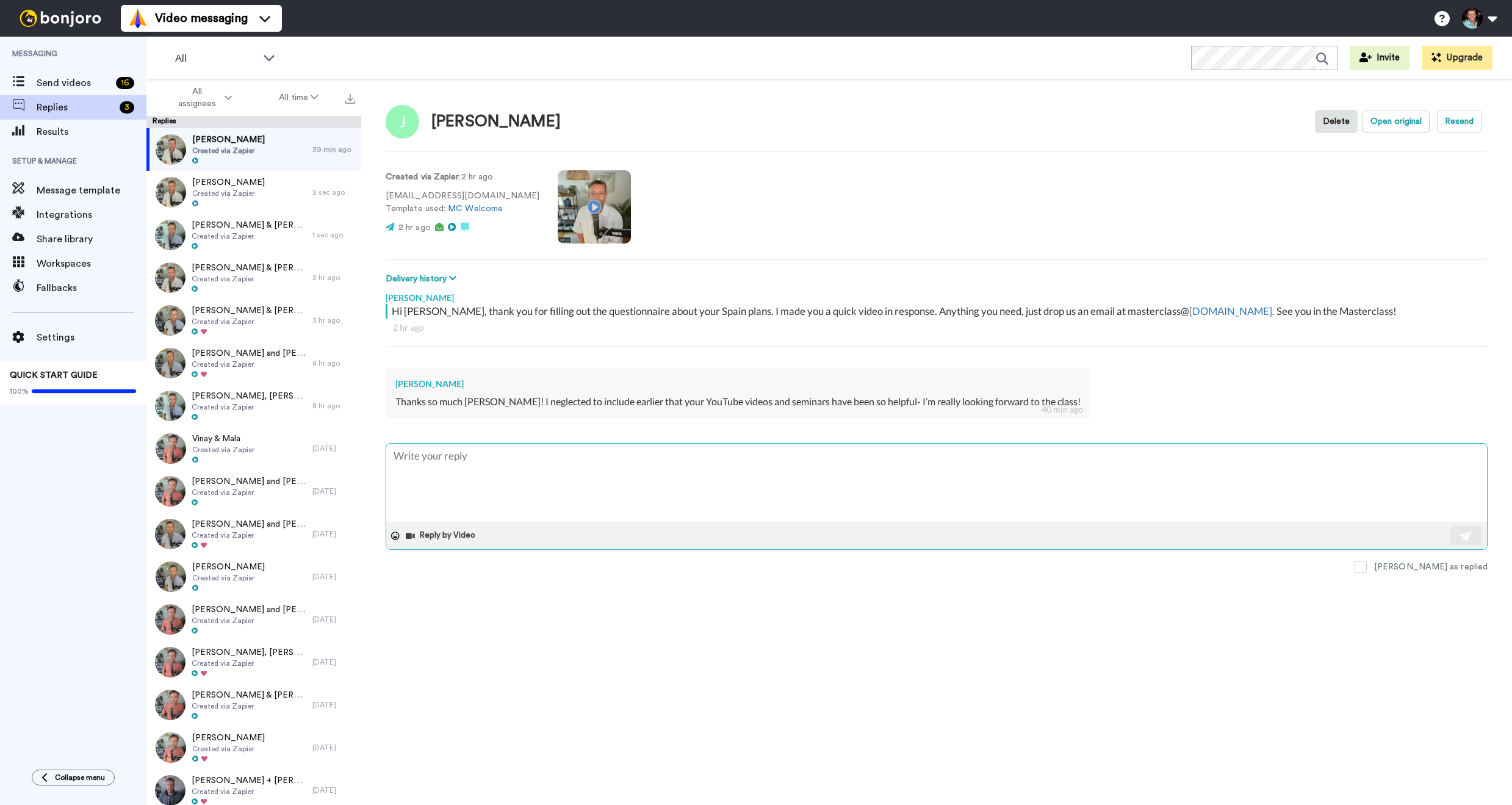
click at [565, 463] on textarea at bounding box center [937, 483] width 1101 height 78
type textarea "x"
type textarea "S"
type textarea "x"
type textarea "So"
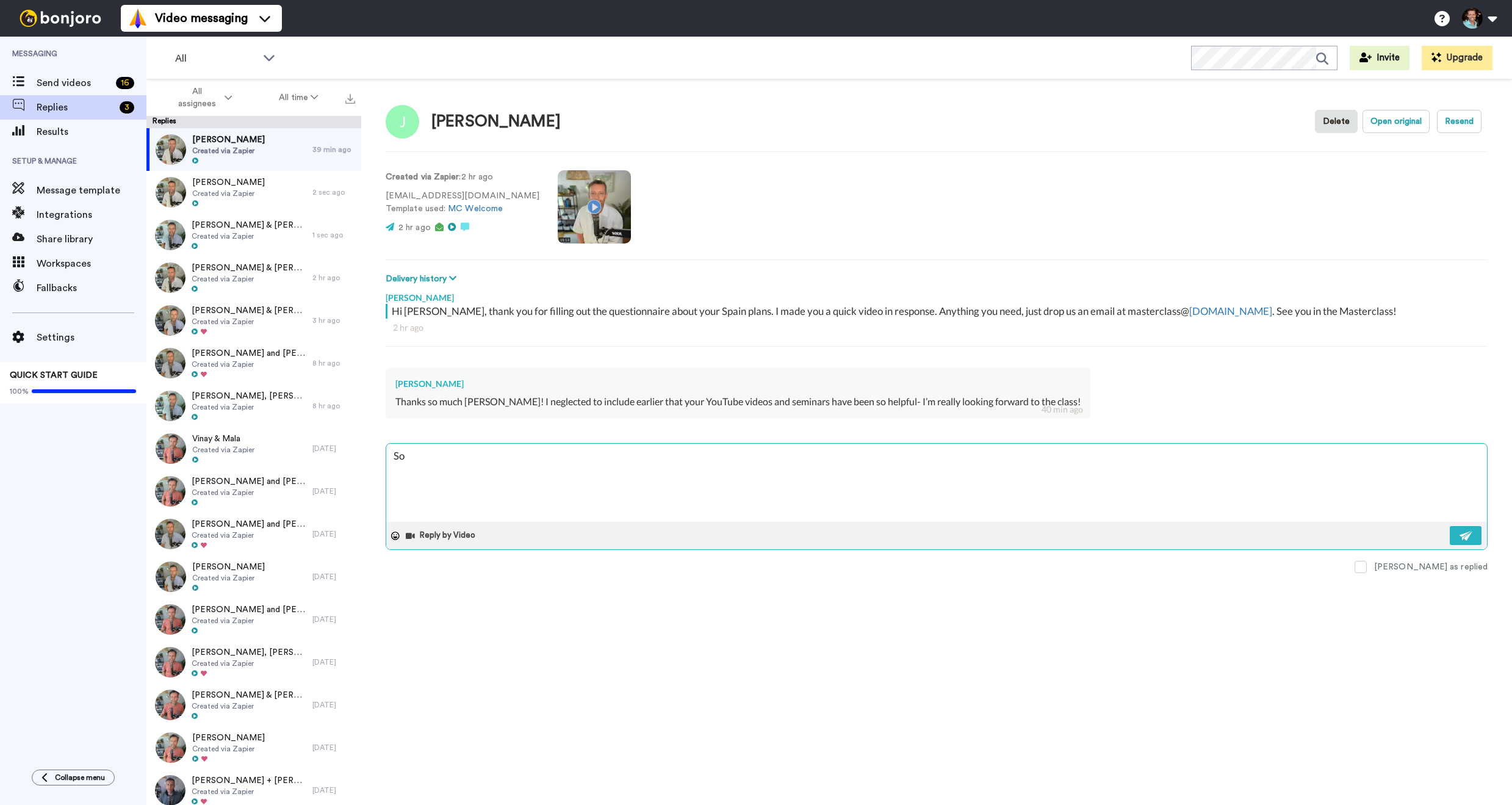
type textarea "x"
type textarea "So g"
type textarea "x"
type textarea "So gl"
type textarea "x"
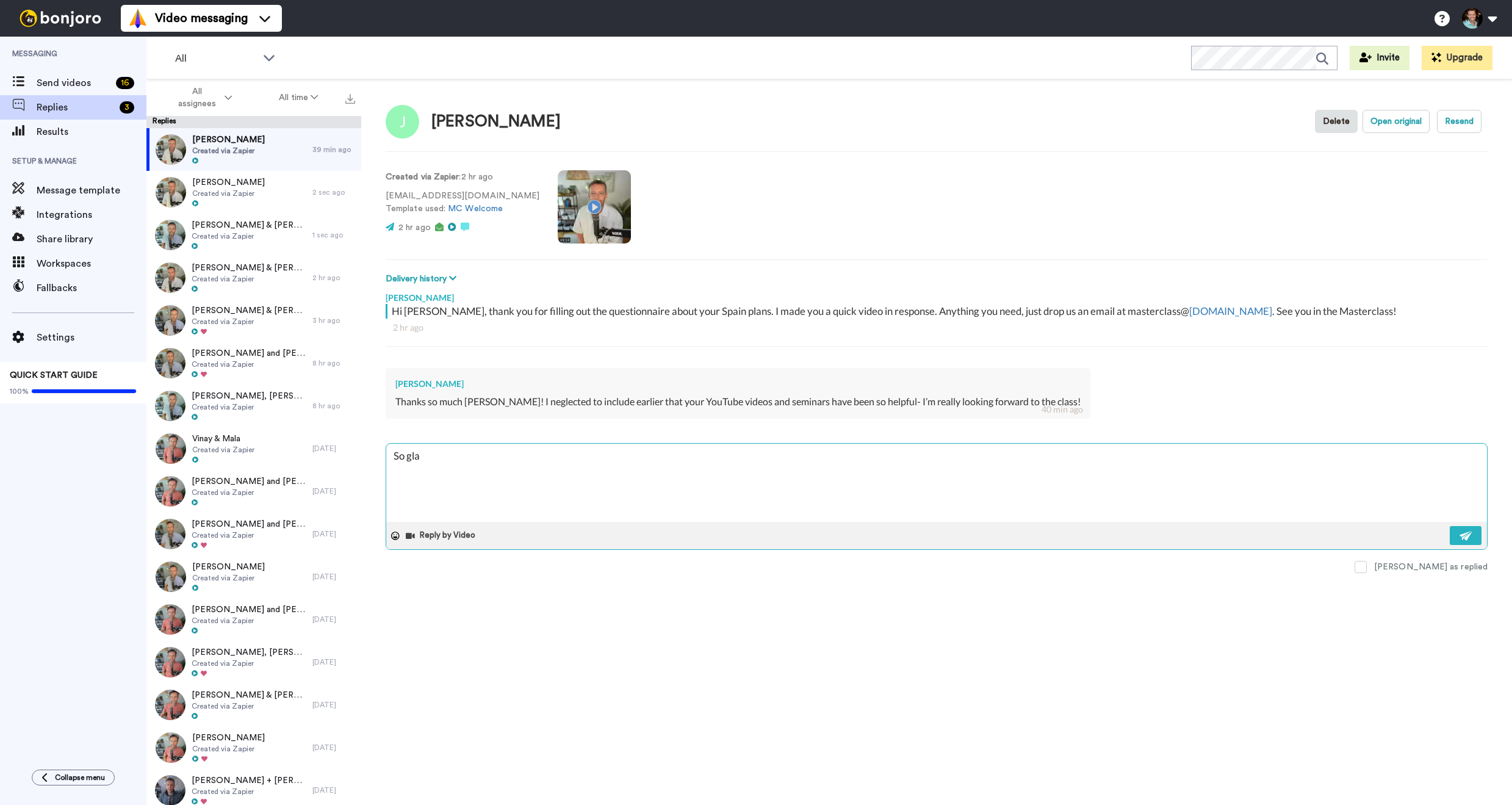
type textarea "So glad"
type textarea "x"
type textarea "So glad"
type textarea "x"
type textarea "So glad o"
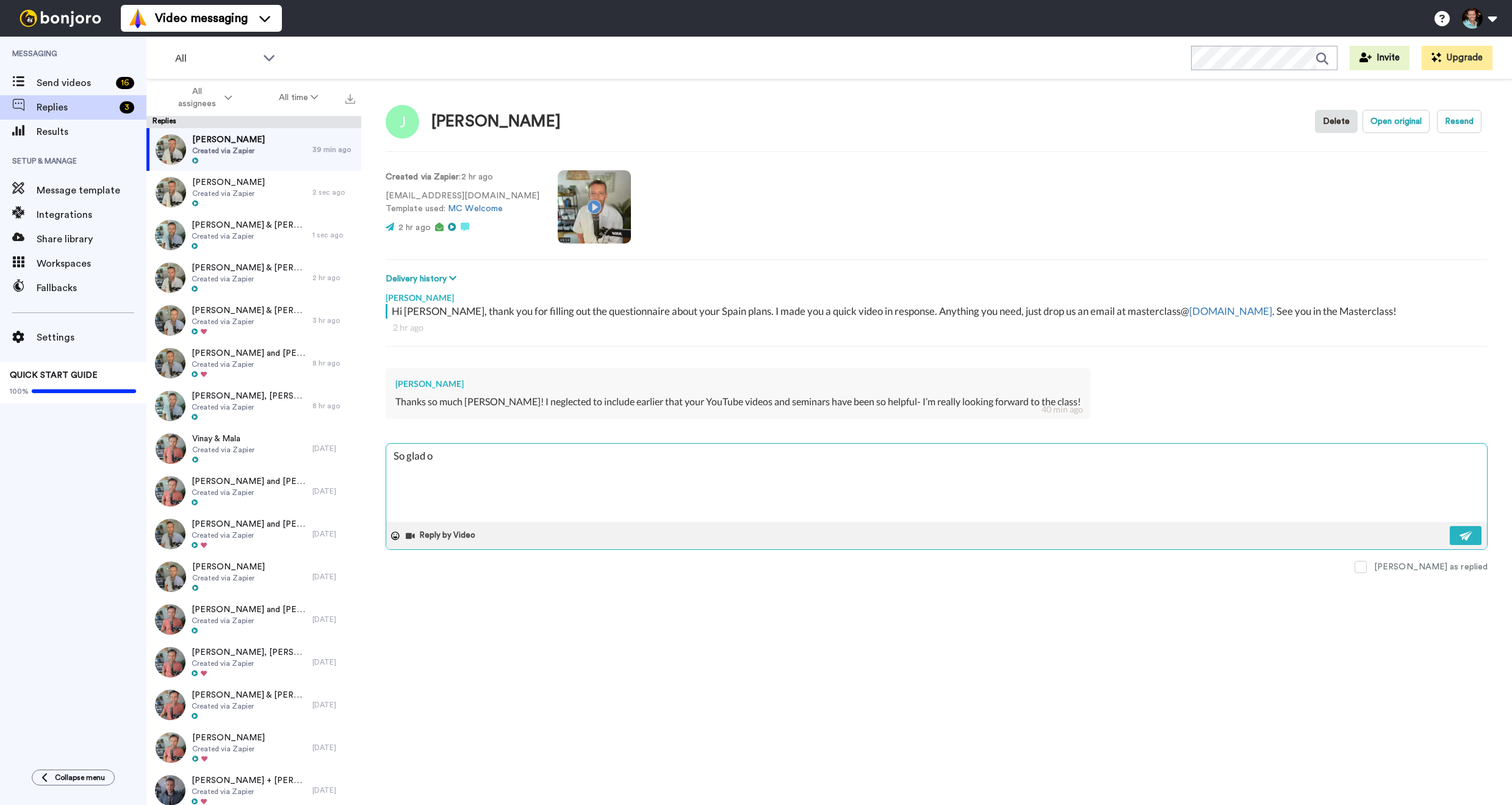
type textarea "x"
type textarea "So glad"
type textarea "x"
type textarea "So glad J"
type textarea "x"
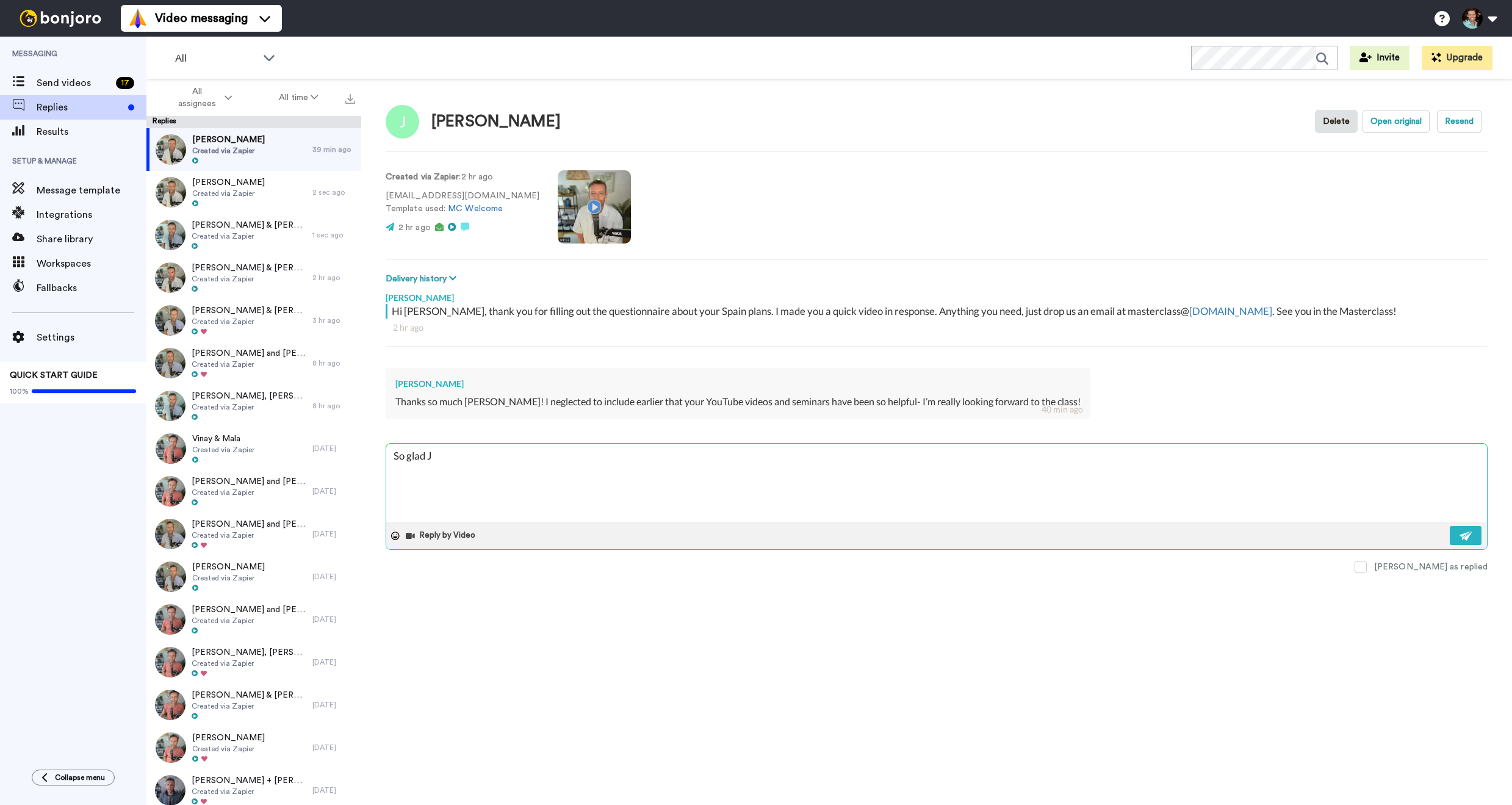
type textarea "So glad Jo"
type textarea "x"
type textarea "So glad Jos"
type textarea "x"
type textarea "So glad Josp"
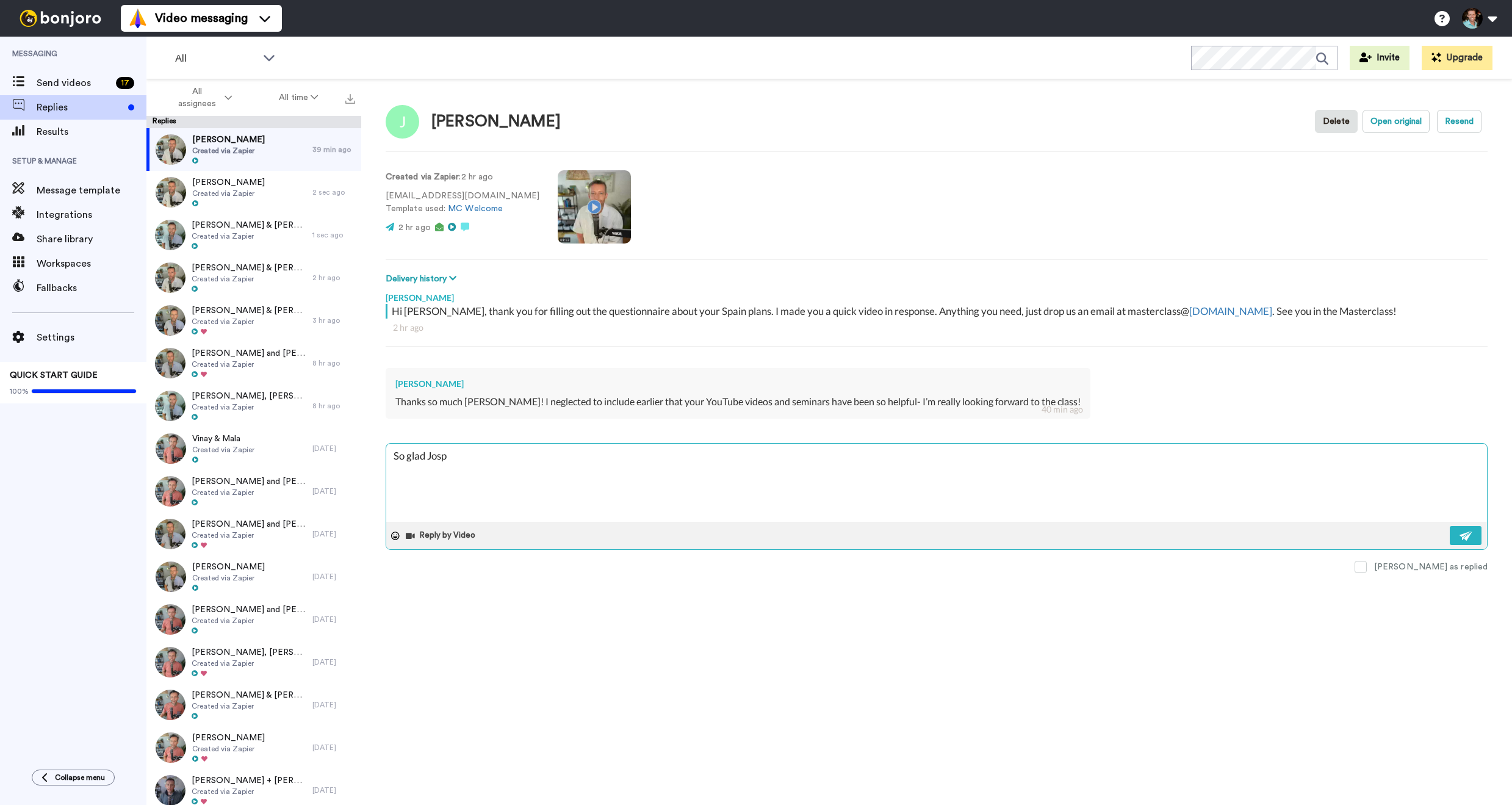
type textarea "x"
type textarea "So glad Jospe"
type textarea "x"
type textarea "So glad Jospeh"
type textarea "x"
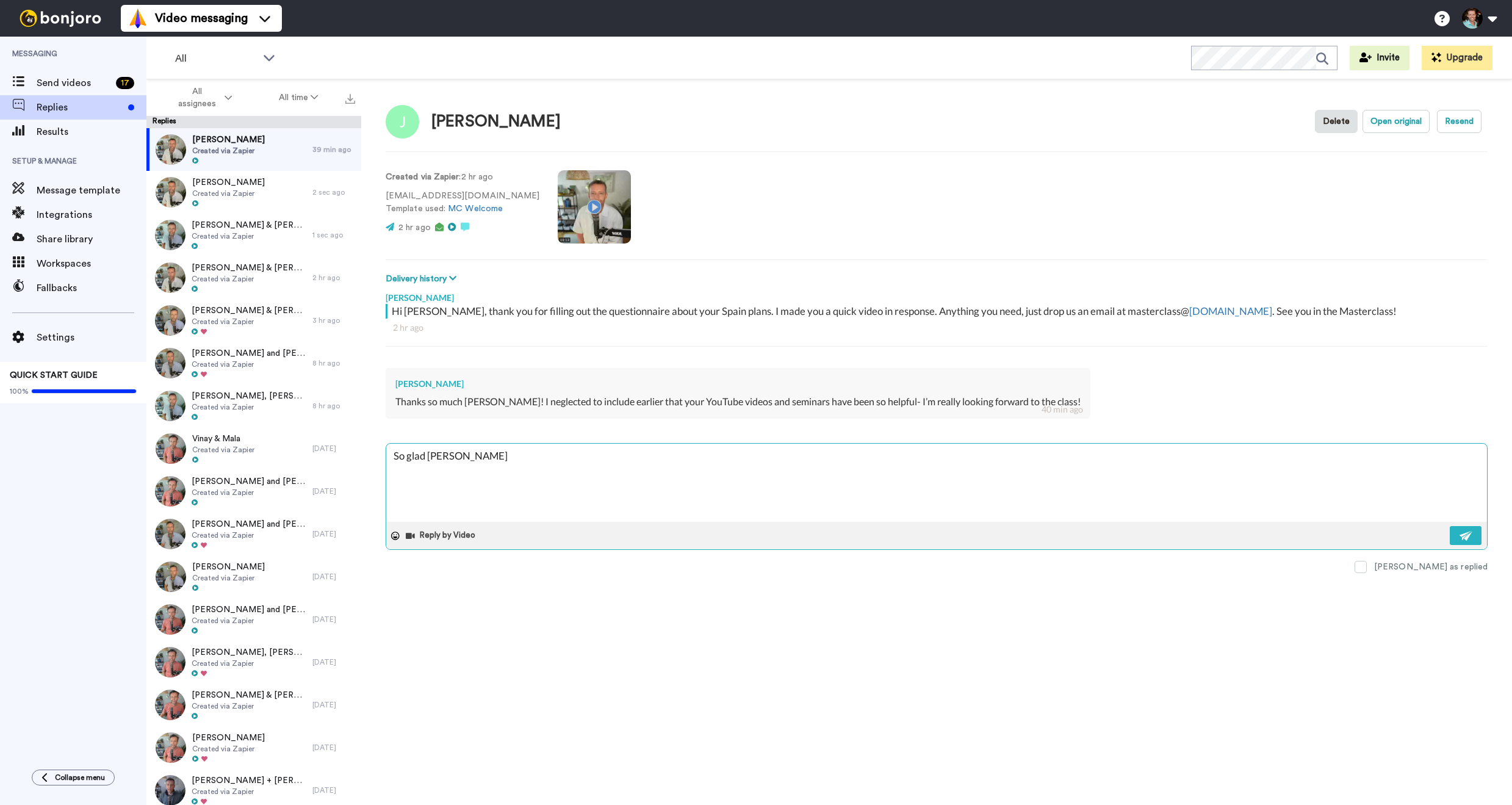
type textarea "So glad Jospeh!"
type textarea "x"
type textarea "So glad Jospeh!"
type textarea "x"
type textarea "So glad Jospeh! I"
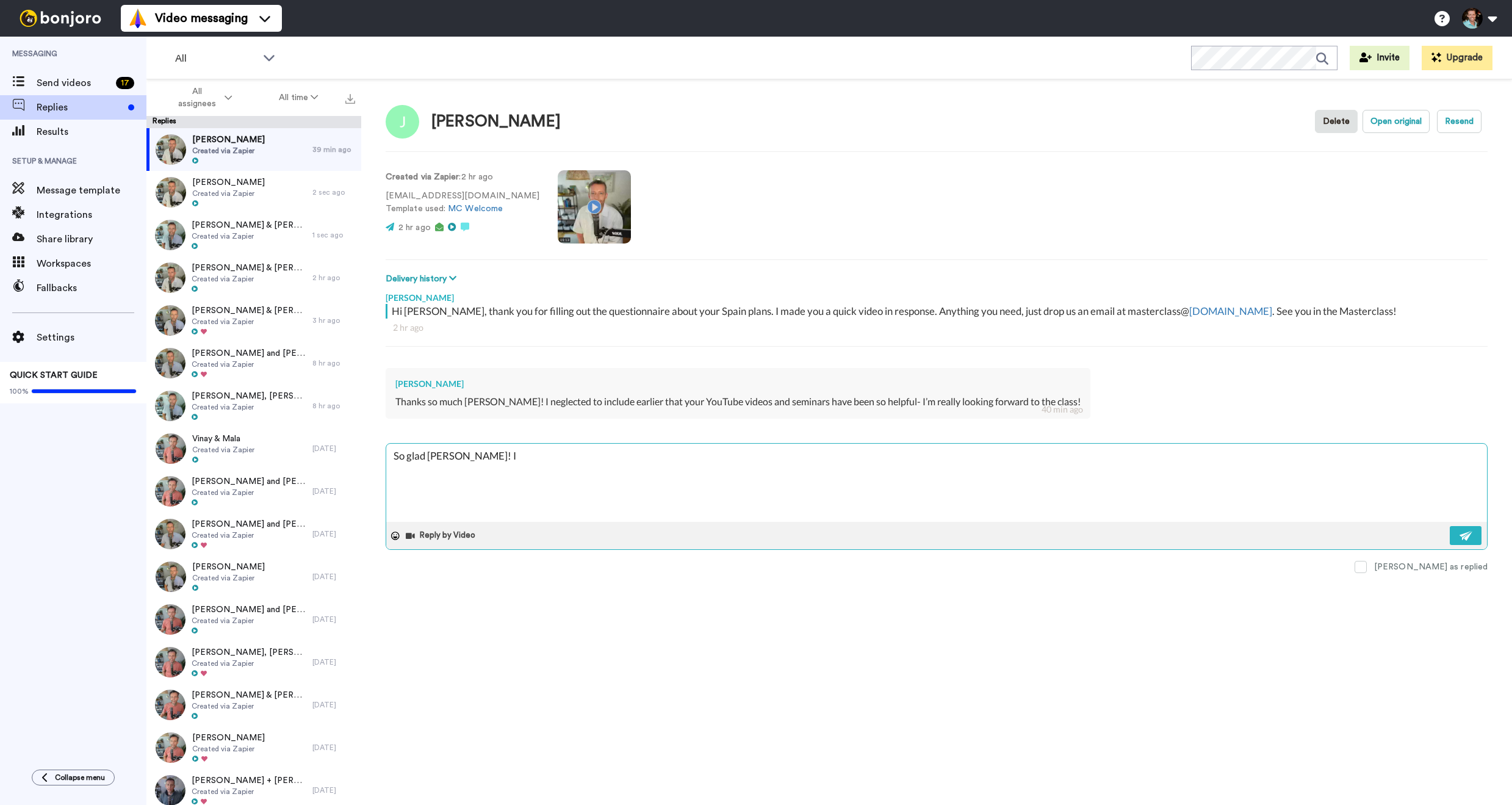
type textarea "x"
type textarea "So glad Jospeh! I'"
type textarea "x"
type textarea "So glad Jospeh! I'm"
type textarea "x"
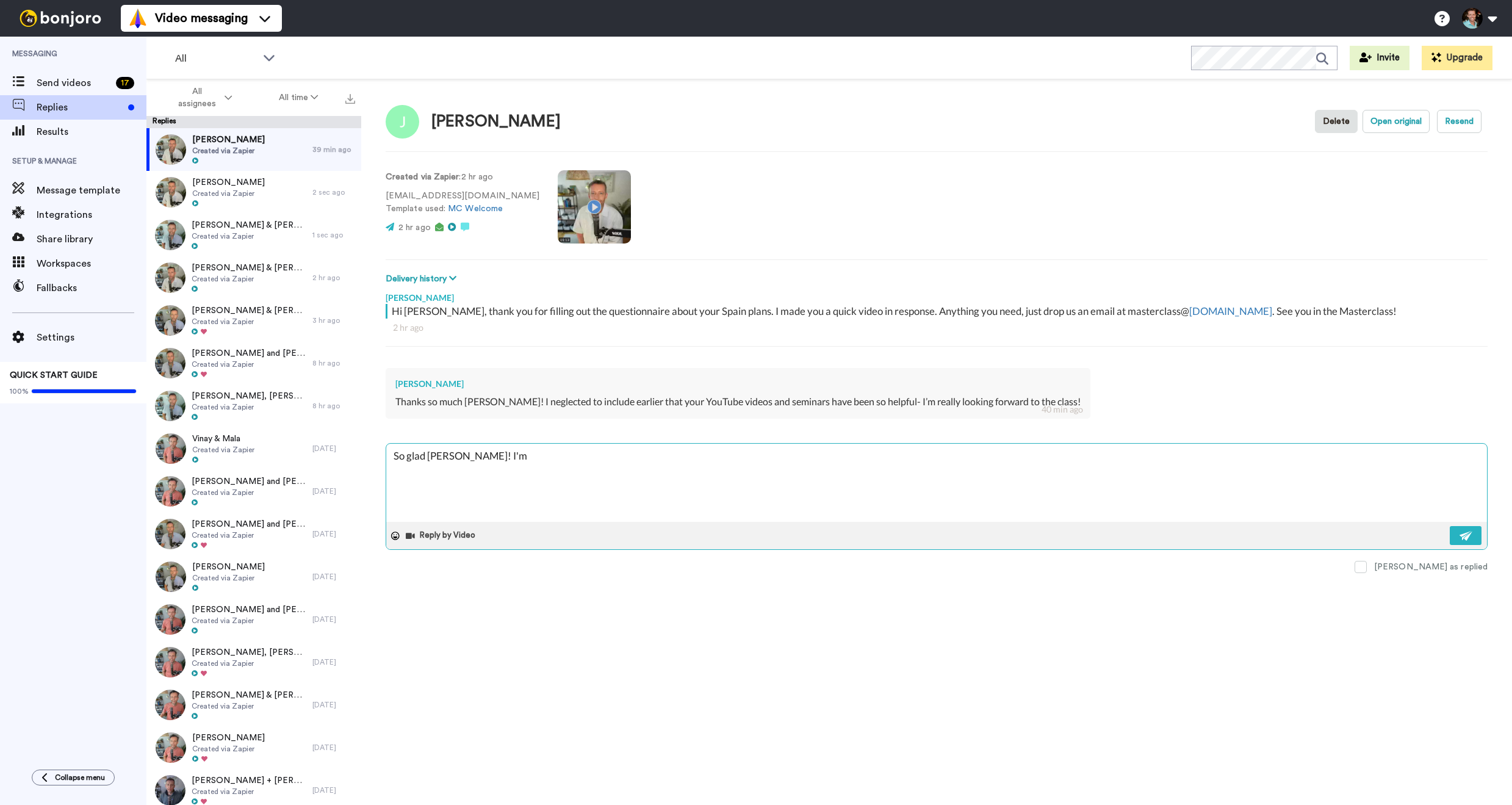
type textarea "So glad Jospeh! I'm"
type textarea "x"
type textarea "So glad Jospeh! I'm"
type textarea "x"
type textarea "So glad Jospeh! I'"
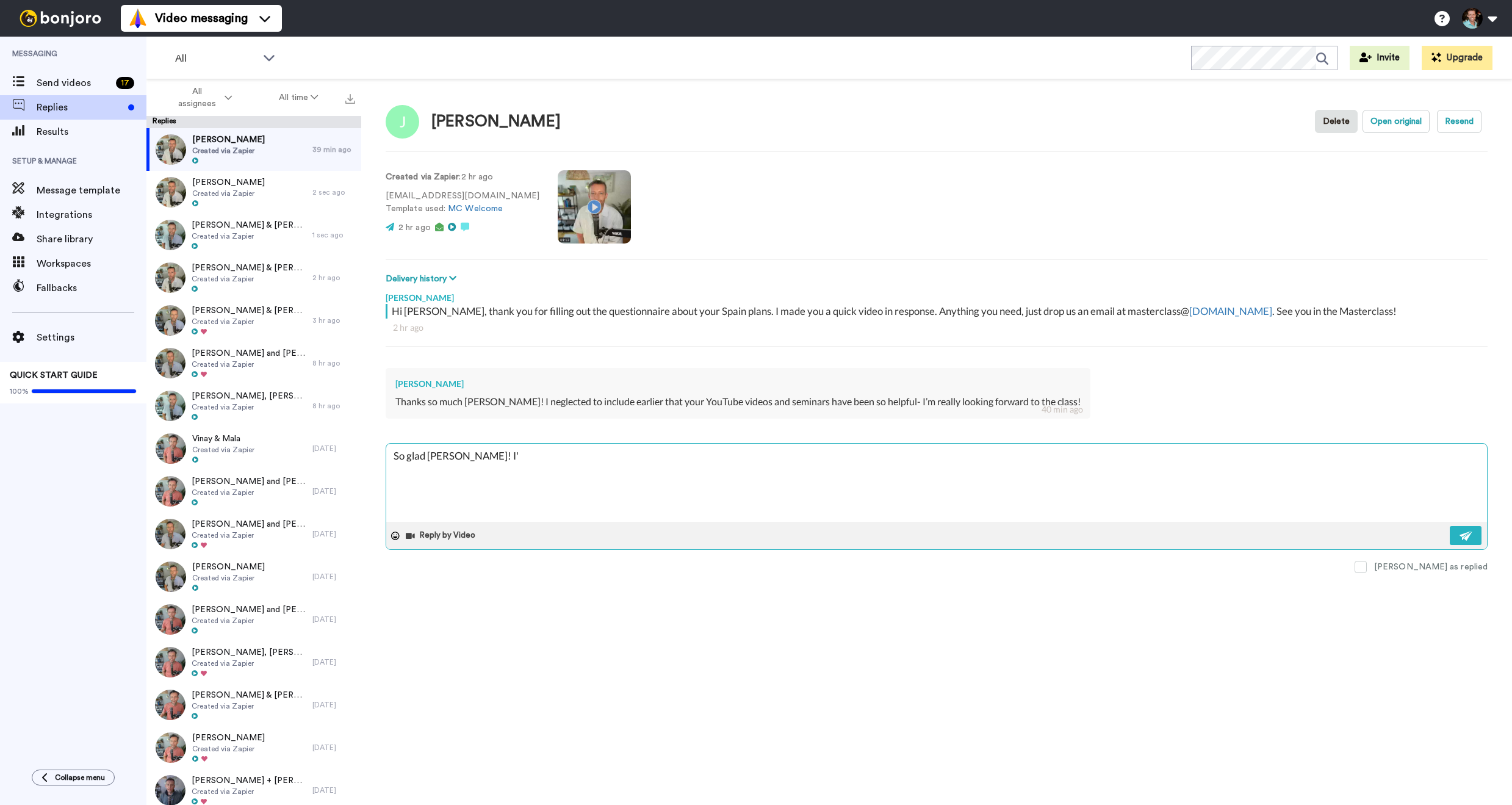
type textarea "x"
type textarea "So glad Jospeh! I"
type textarea "x"
type textarea "So glad Jospeh!"
type textarea "x"
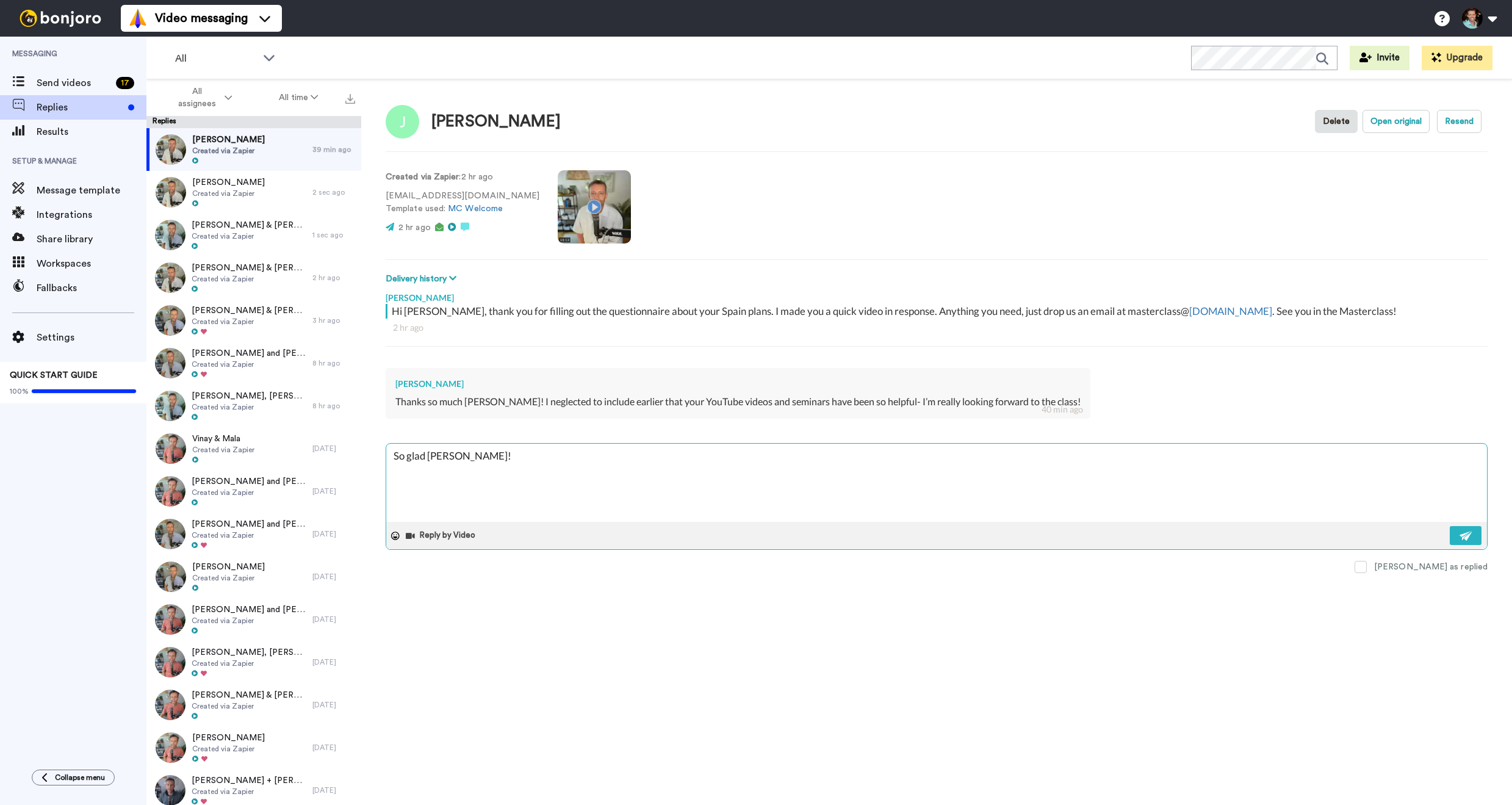
type textarea "So glad Jospeh!"
type textarea "x"
type textarea "So glad Jospeh"
type textarea "x"
type textarea "So glad Jospe"
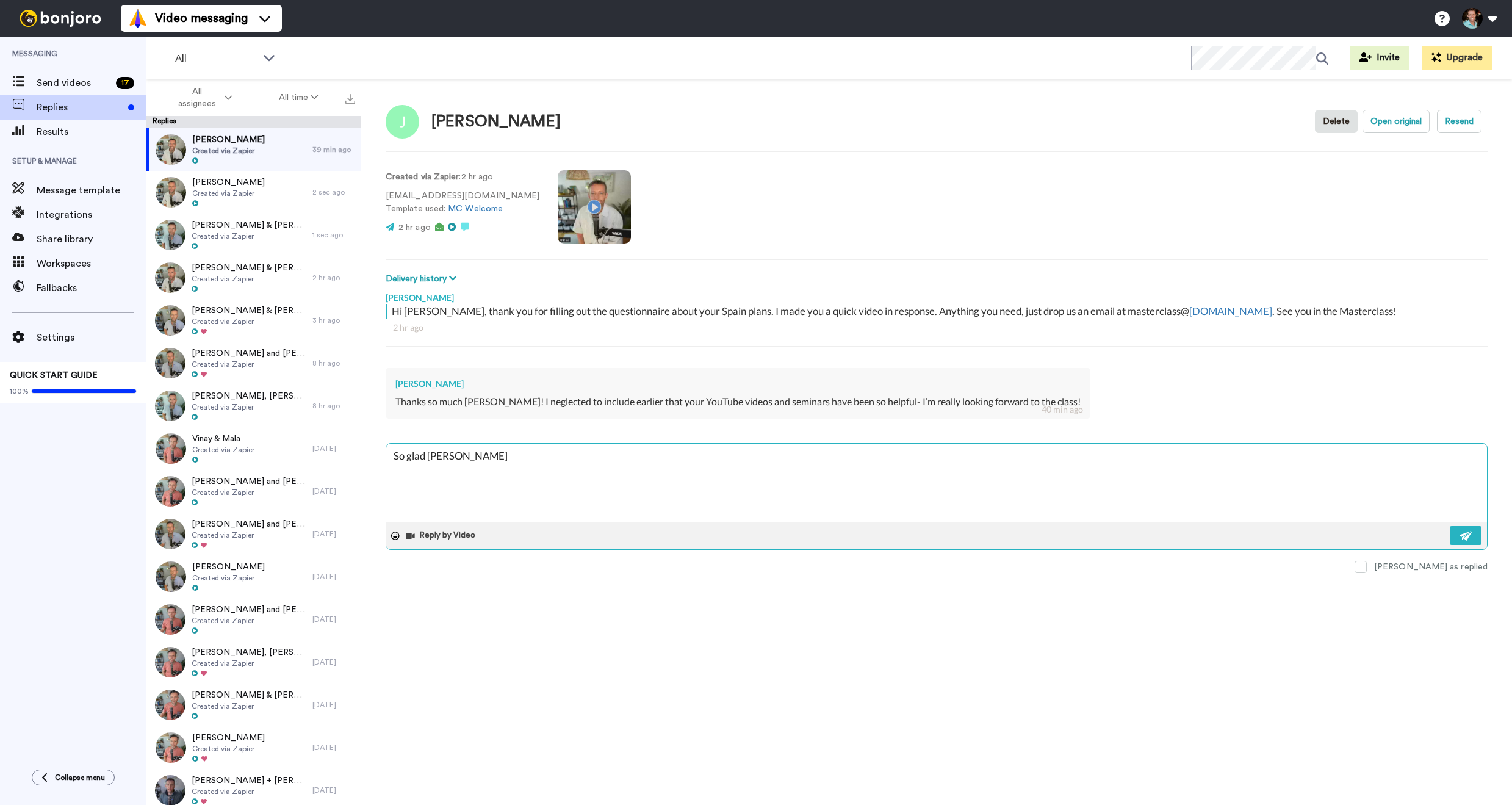
type textarea "x"
type textarea "So glad Josp"
type textarea "x"
type textarea "So glad Josp"
type textarea "x"
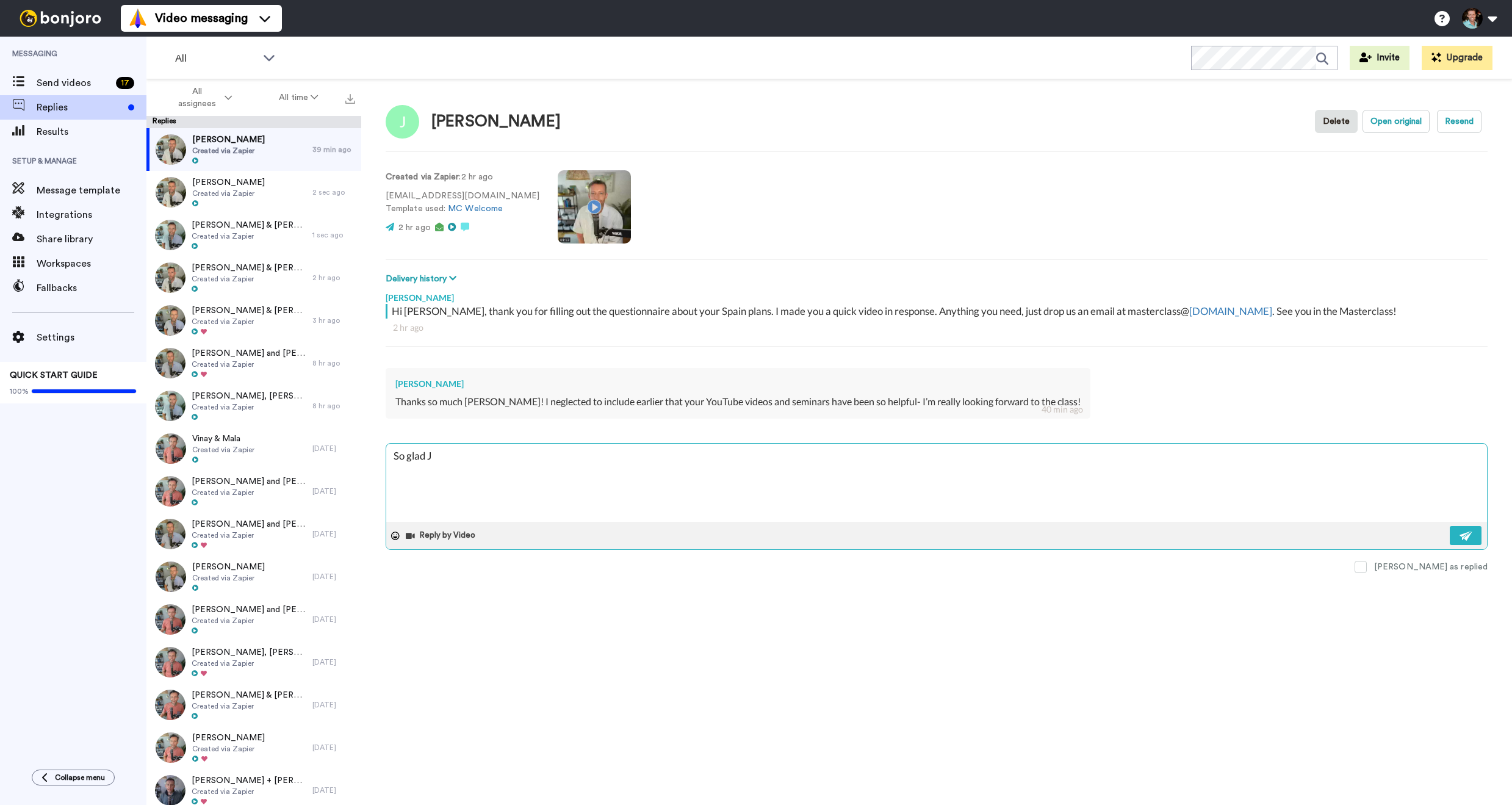
type textarea "So glad"
type textarea "x"
type textarea "So glad José"
type textarea "x"
type textarea "So glad Josép"
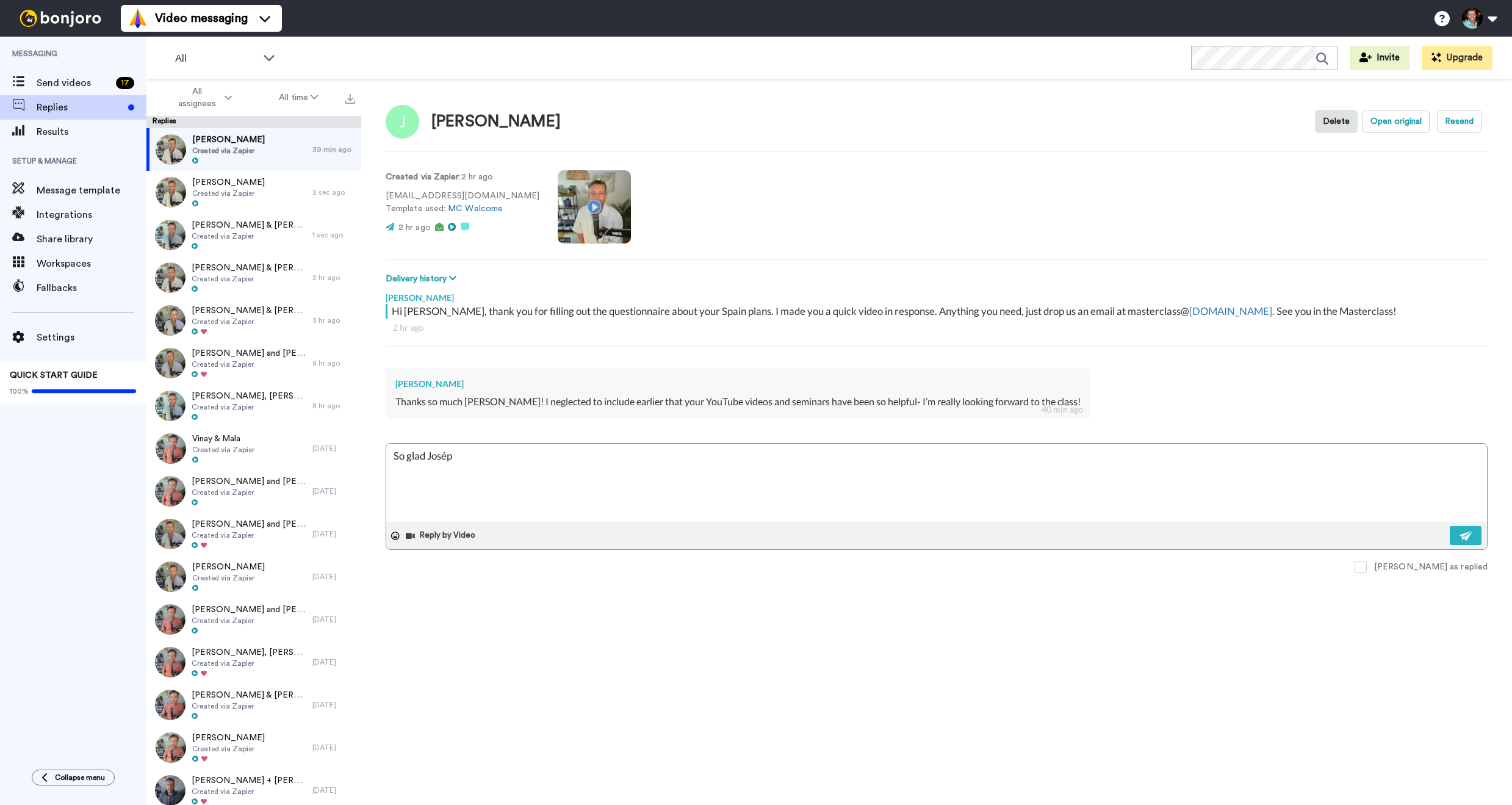
type textarea "x"
type textarea "So glad Joséph"
type textarea "x"
type textarea "So glad Joséph!"
type textarea "x"
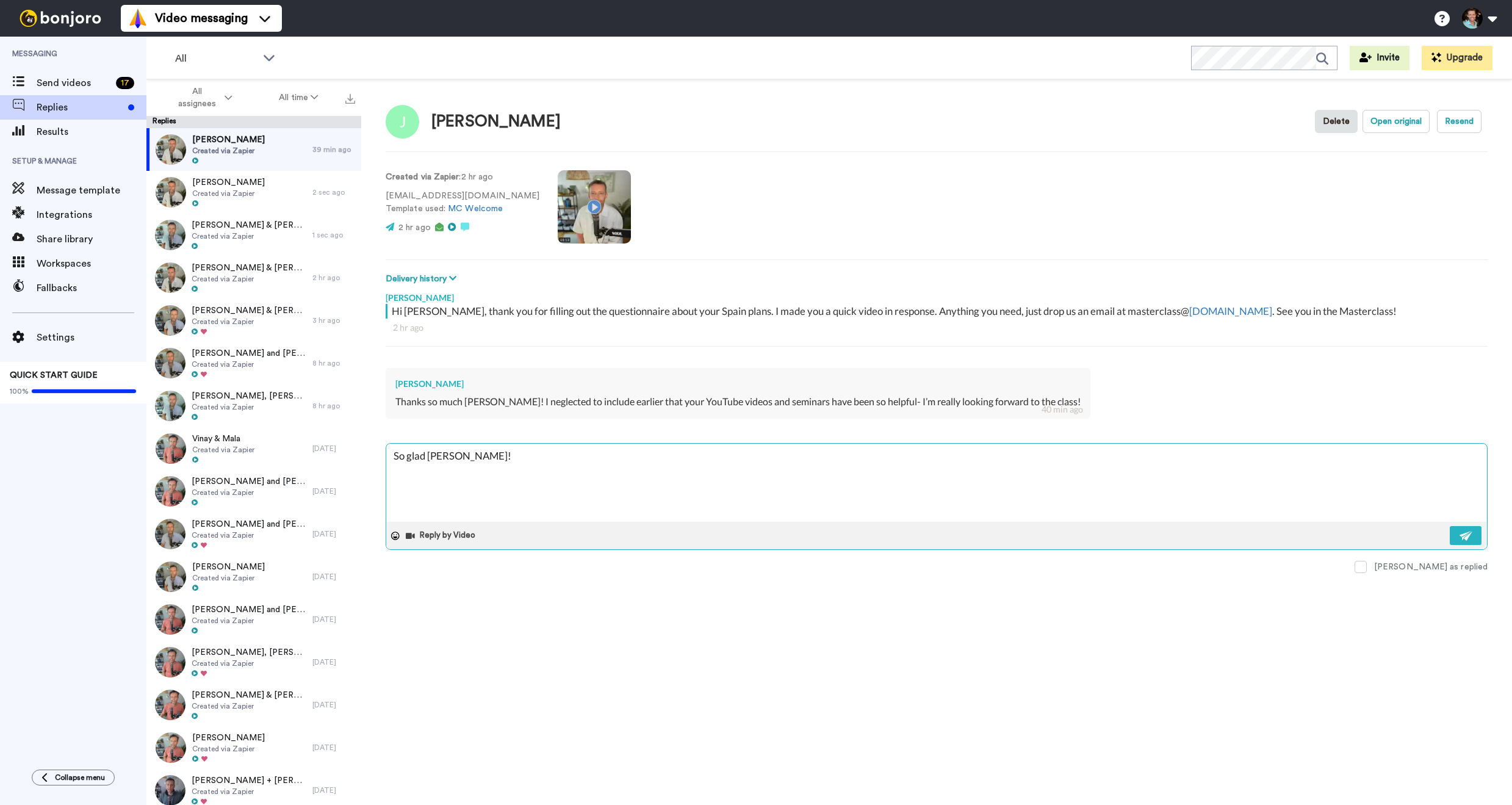
type textarea "So glad Josph!"
type textarea "x"
type textarea "So glad Joseph!"
type textarea "x"
type textarea "So glad Joseph!"
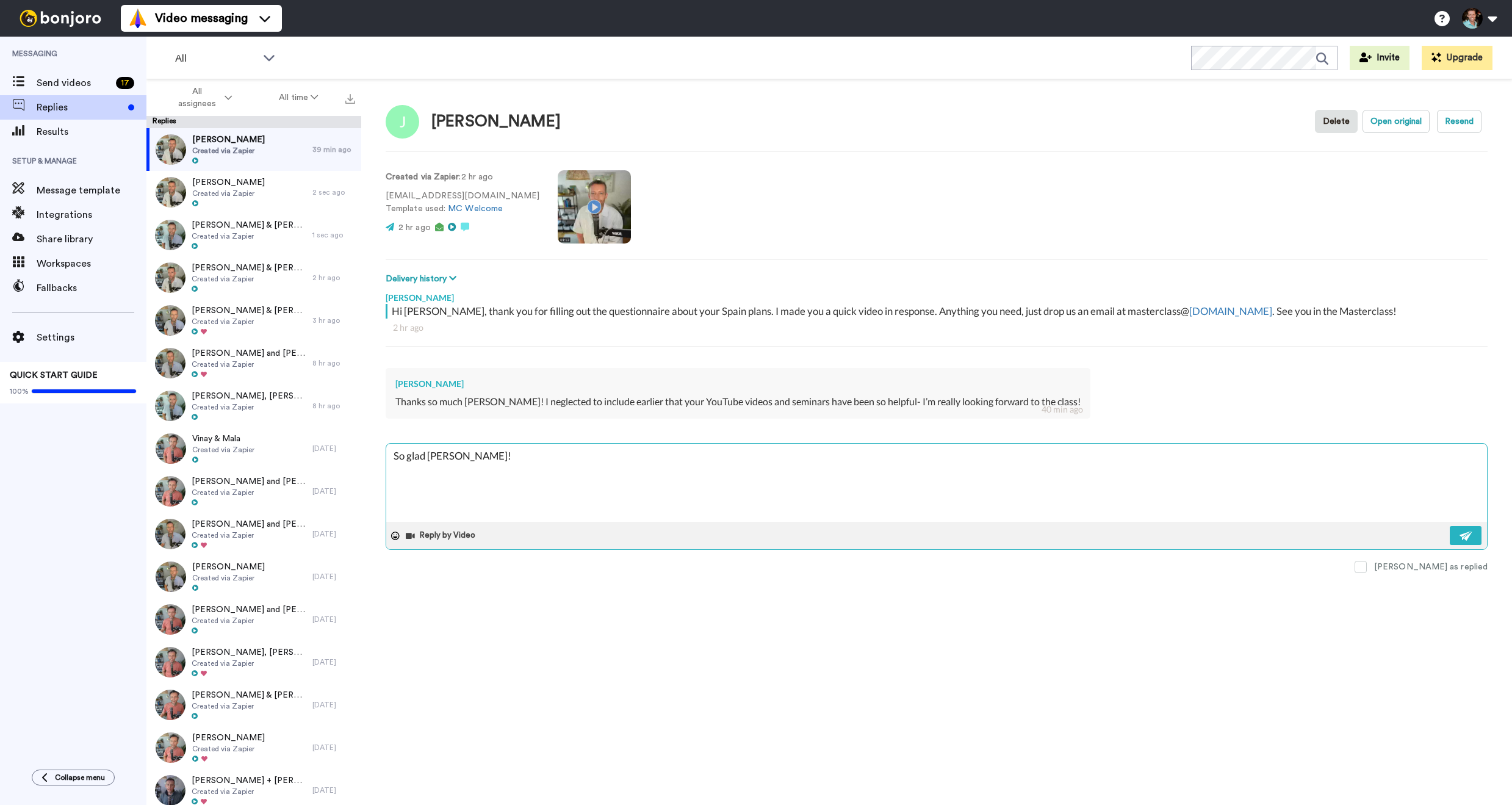
type textarea "x"
type textarea "So glad Joseph! W"
type textarea "x"
type textarea "So glad Joseph! Wn"
type textarea "x"
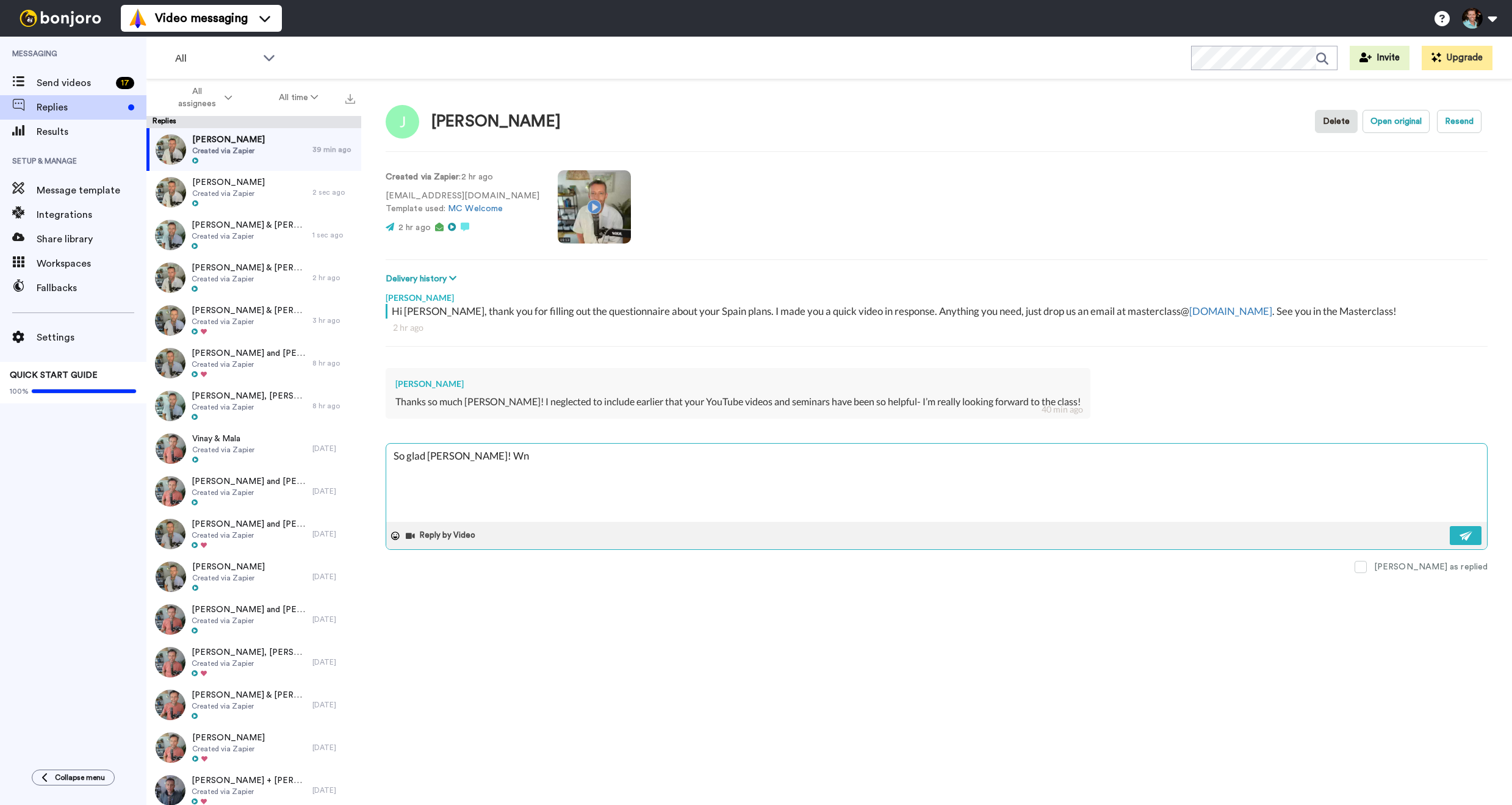
type textarea "So glad Joseph! W"
type textarea "x"
type textarea "So glad Joseph! Wo"
type textarea "x"
type textarea "So glad Joseph! Won"
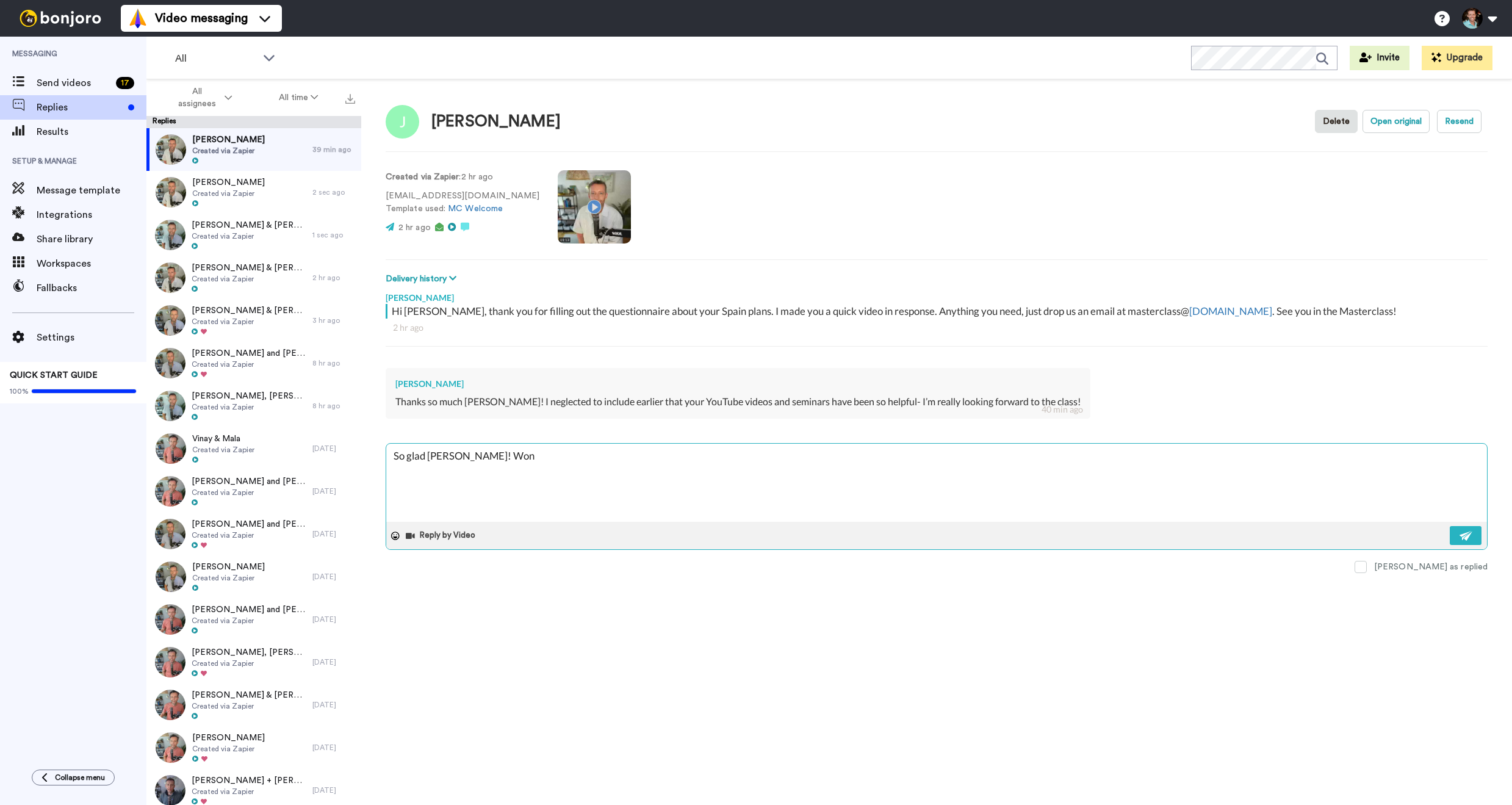
type textarea "x"
type textarea "So glad Joseph! Wond"
type textarea "x"
type textarea "So glad Joseph! Wonde"
type textarea "x"
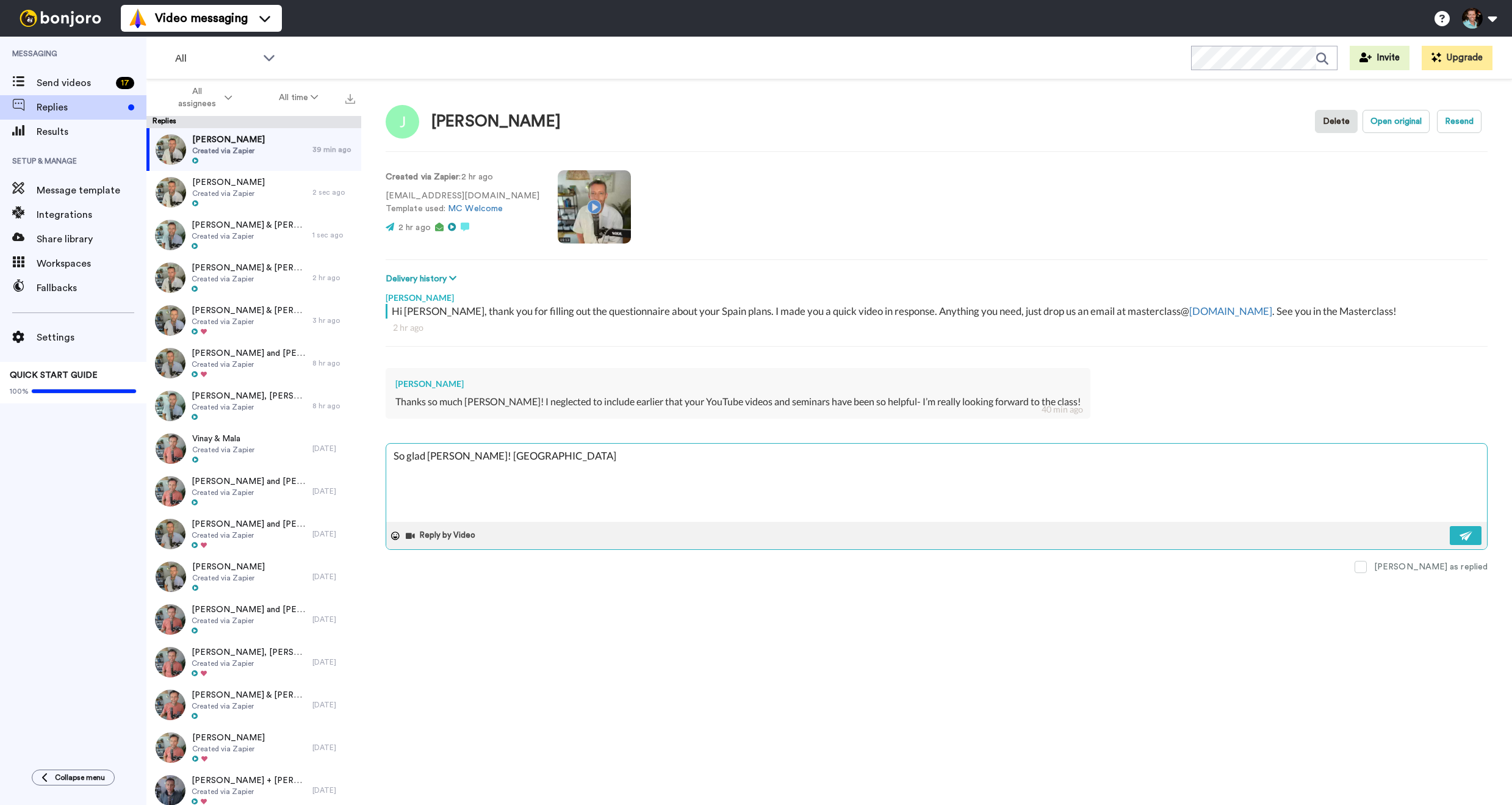
type textarea "So glad Joseph! Wonder"
type textarea "x"
type textarea "So glad Joseph! Wonderu"
type textarea "x"
type textarea "So glad Joseph! Wonderuf"
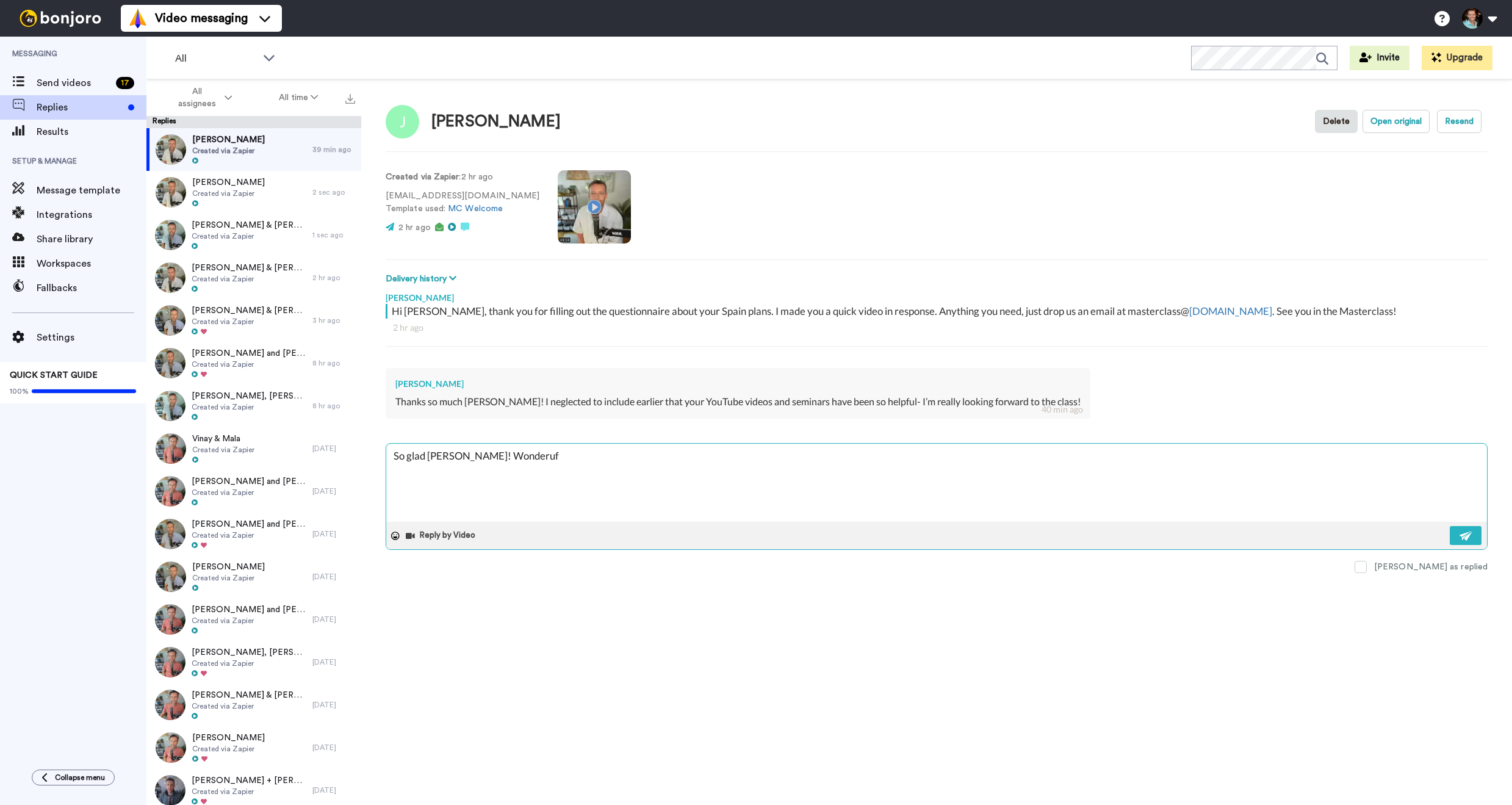
type textarea "x"
type textarea "So glad Joseph! Wonderufl"
